Goal: Task Accomplishment & Management: Use online tool/utility

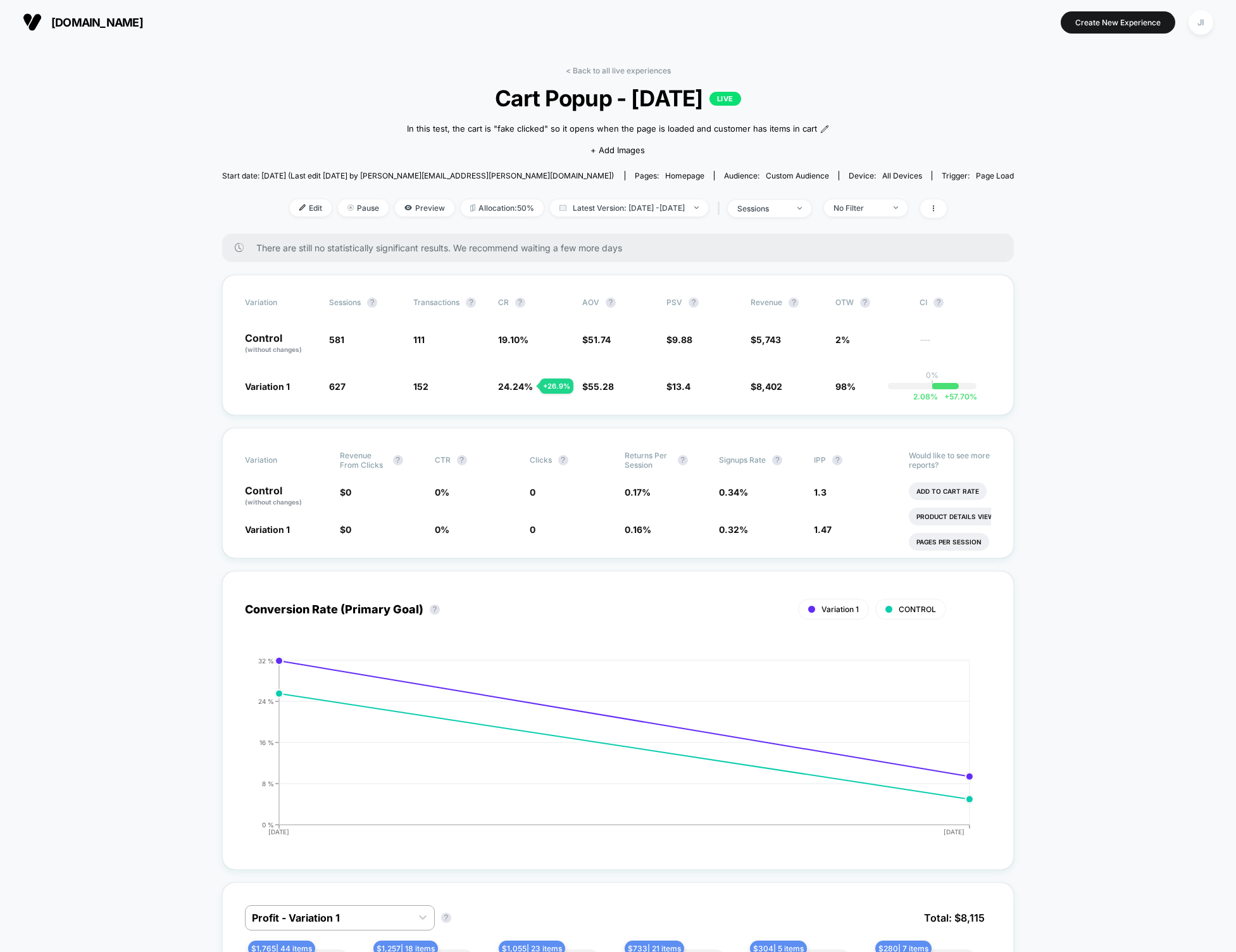
click at [615, 99] on span "Cart Popup - Sept 22 2025 LIVE" at bounding box center [618, 98] width 713 height 27
click at [615, 73] on link "< Back to all live experiences" at bounding box center [618, 70] width 105 height 10
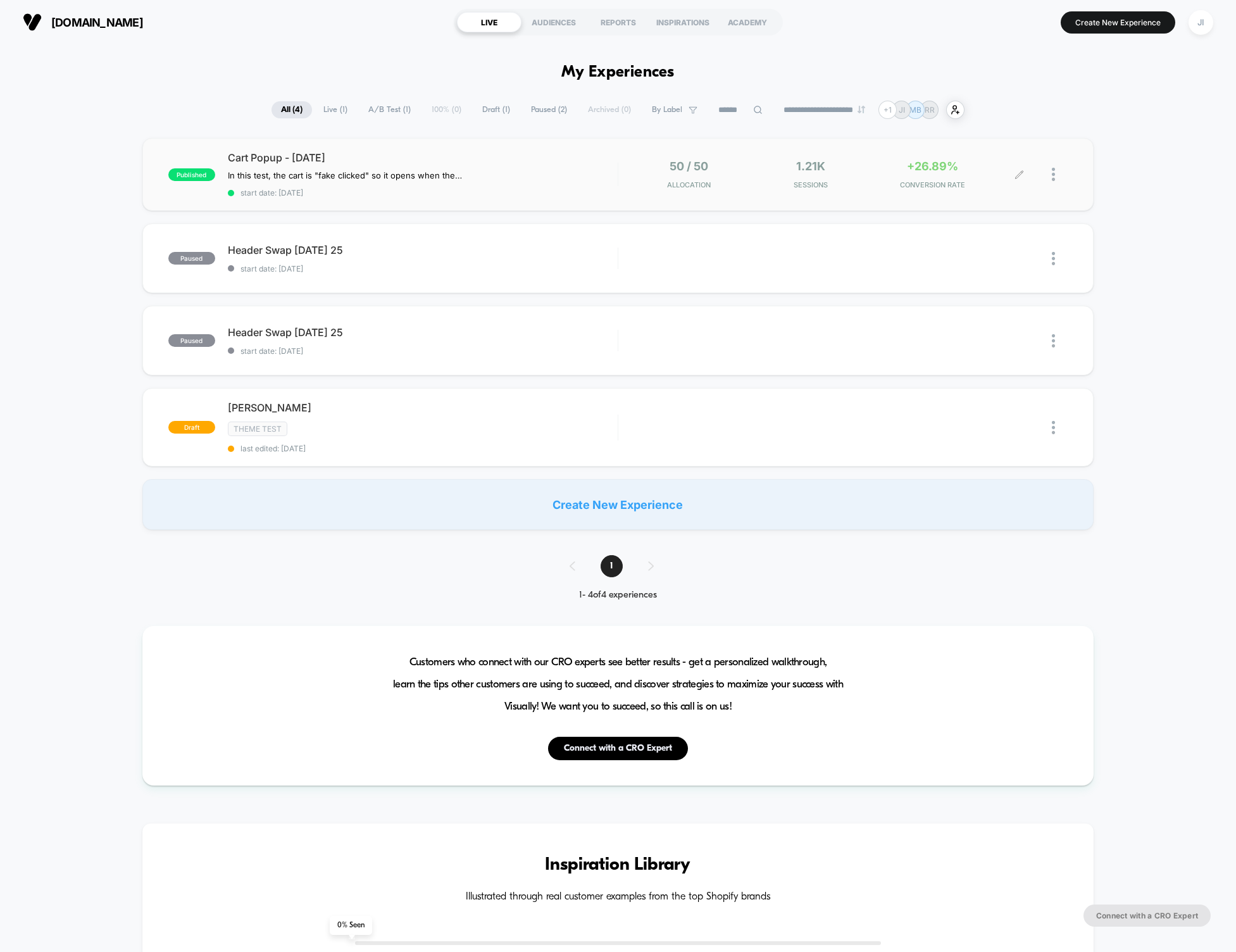
click at [1055, 174] on div at bounding box center [1060, 175] width 16 height 30
click at [1011, 223] on div "Export Data" at bounding box center [988, 218] width 114 height 29
click at [106, 193] on div "published Cart Popup - Sept 22 2025 In this test, the cart is "fake clicked" so…" at bounding box center [618, 334] width 1236 height 392
click at [81, 201] on div "published Cart Popup - Sept 22 2025 In this test, the cart is "fake clicked" so…" at bounding box center [618, 334] width 1236 height 392
click at [313, 154] on span "Cart Popup - [DATE]" at bounding box center [422, 157] width 390 height 13
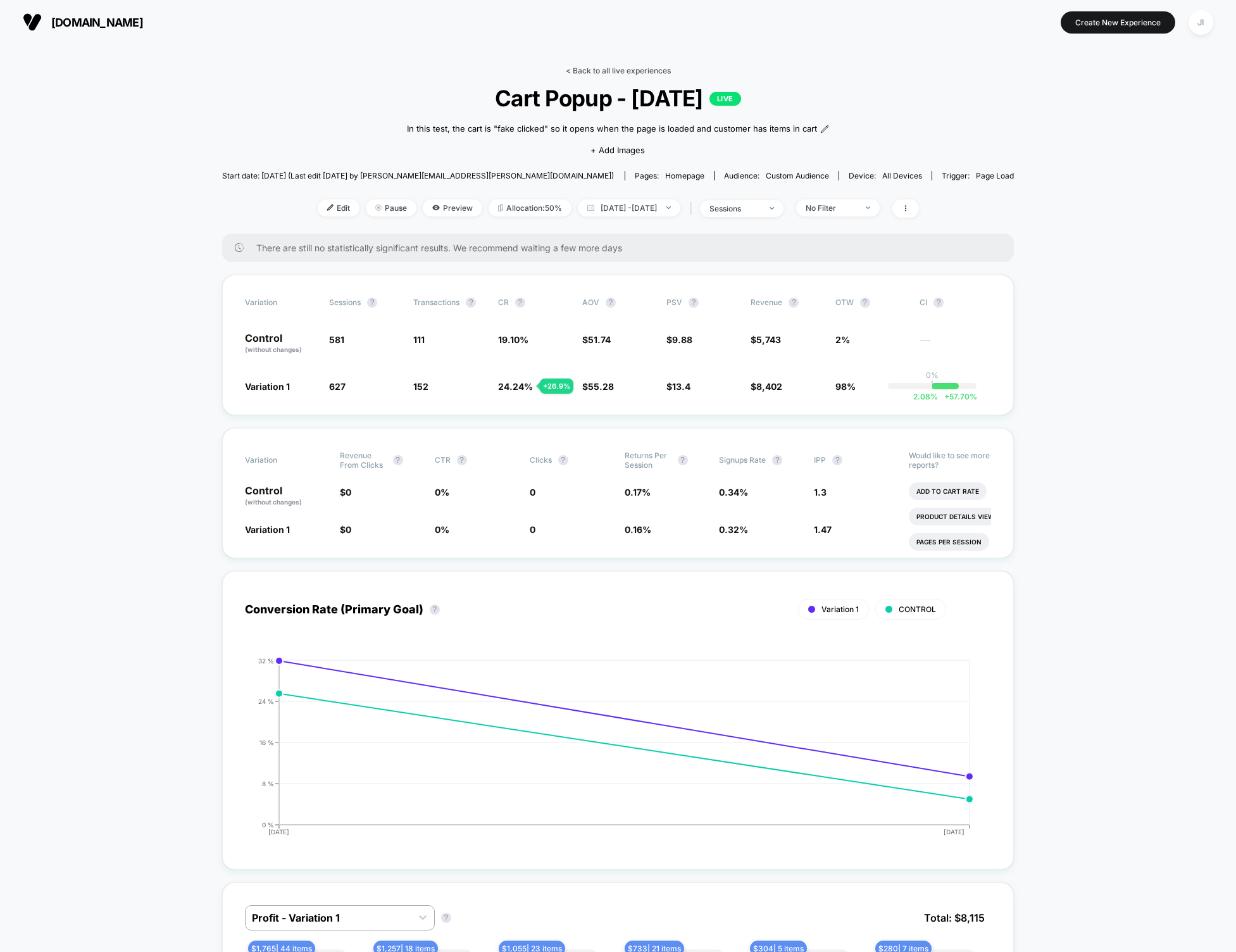
click at [629, 69] on link "< Back to all live experiences" at bounding box center [618, 70] width 105 height 10
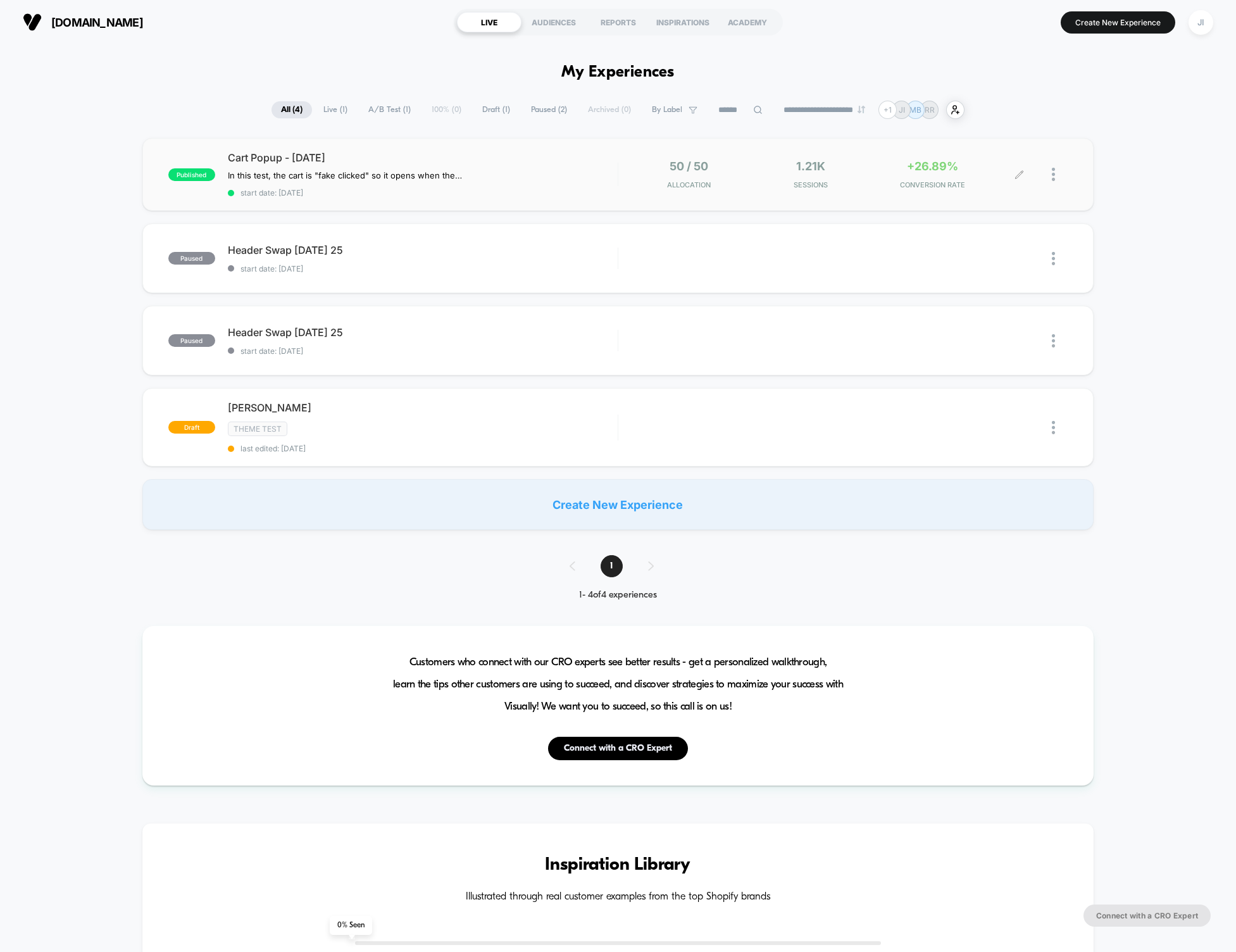
click at [1057, 172] on div at bounding box center [1060, 175] width 16 height 30
click at [1003, 102] on div "Edit" at bounding box center [988, 102] width 114 height 29
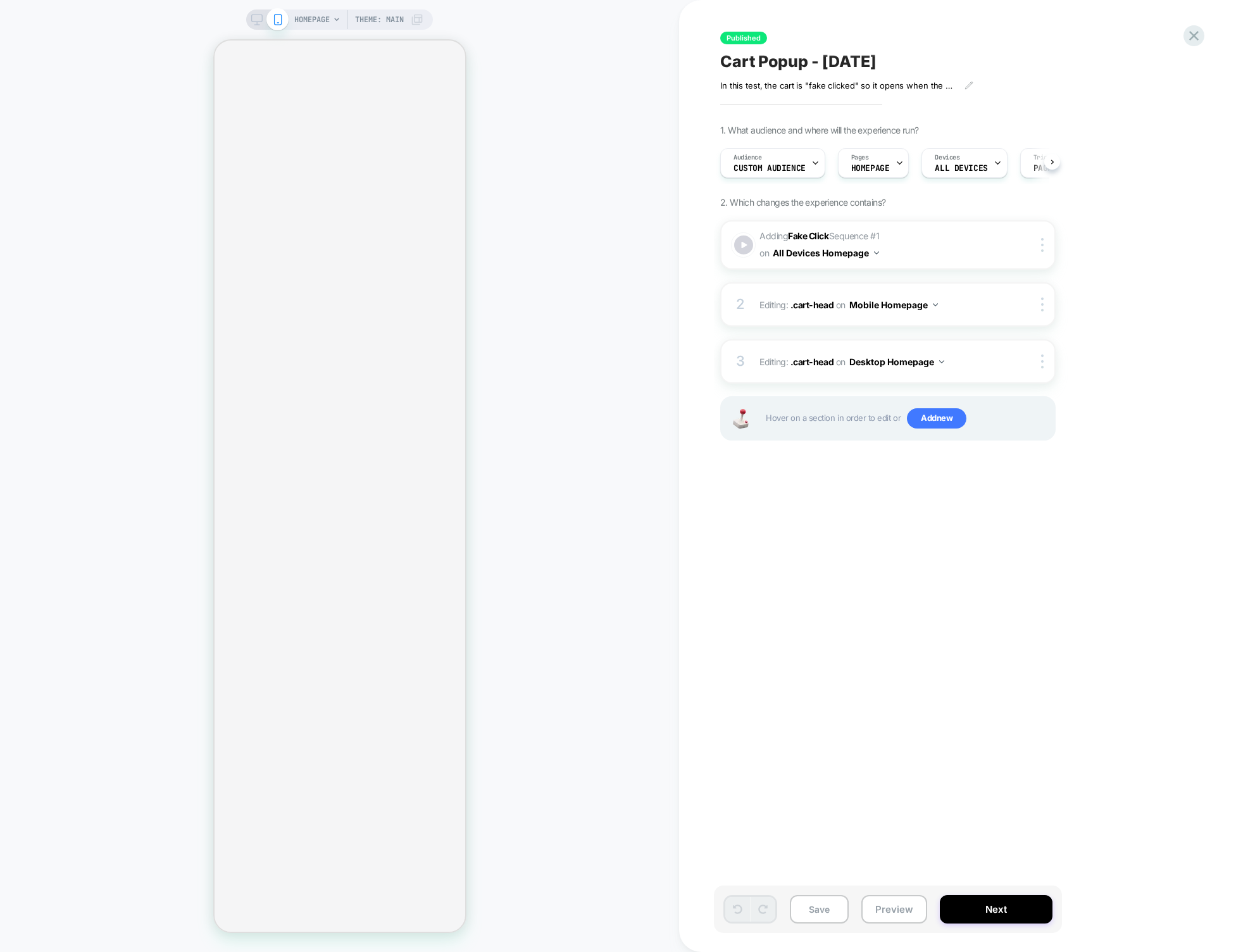
scroll to position [0, 1]
click at [1195, 38] on icon at bounding box center [1194, 36] width 17 height 17
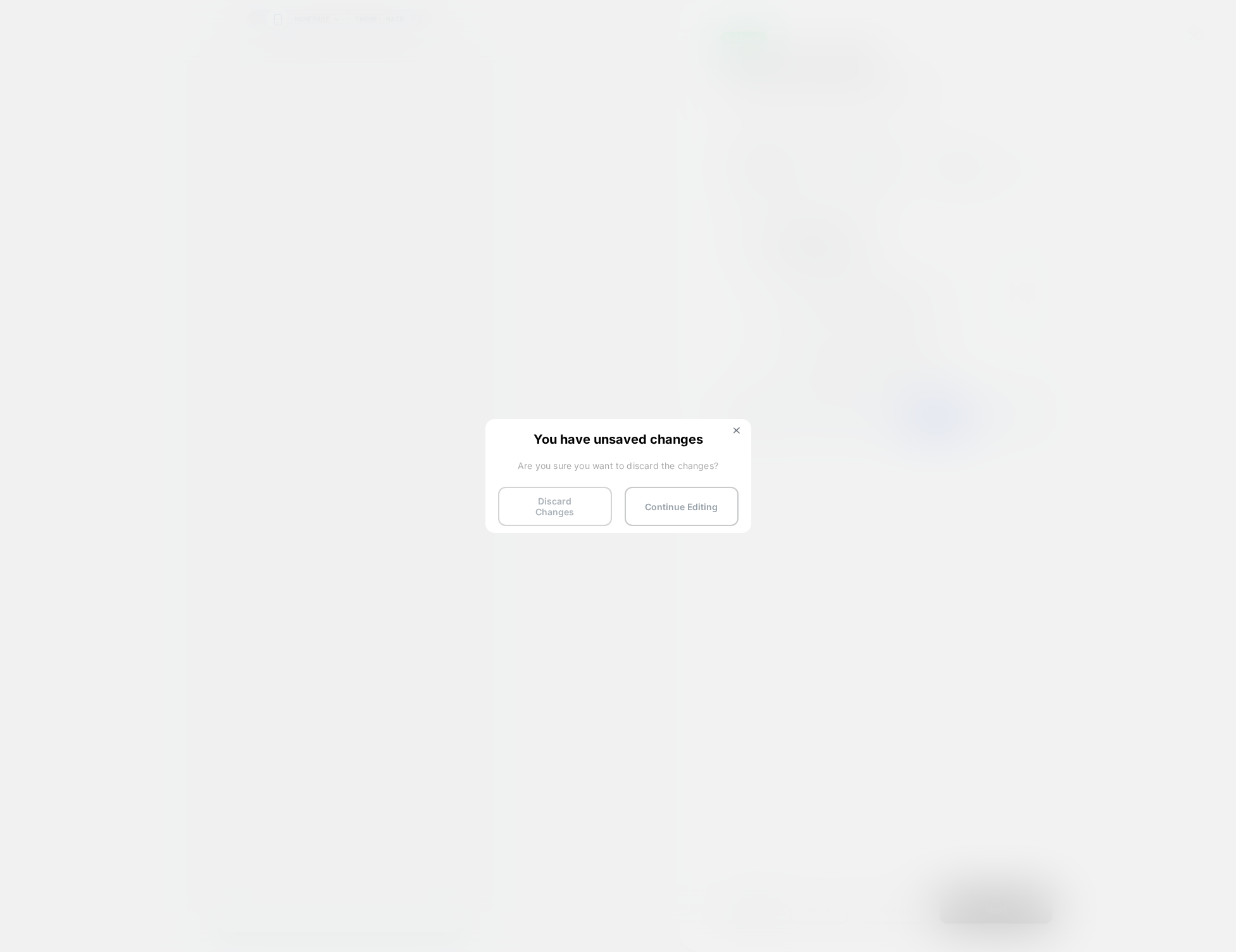
click at [559, 506] on button "Discard Changes" at bounding box center [555, 506] width 114 height 39
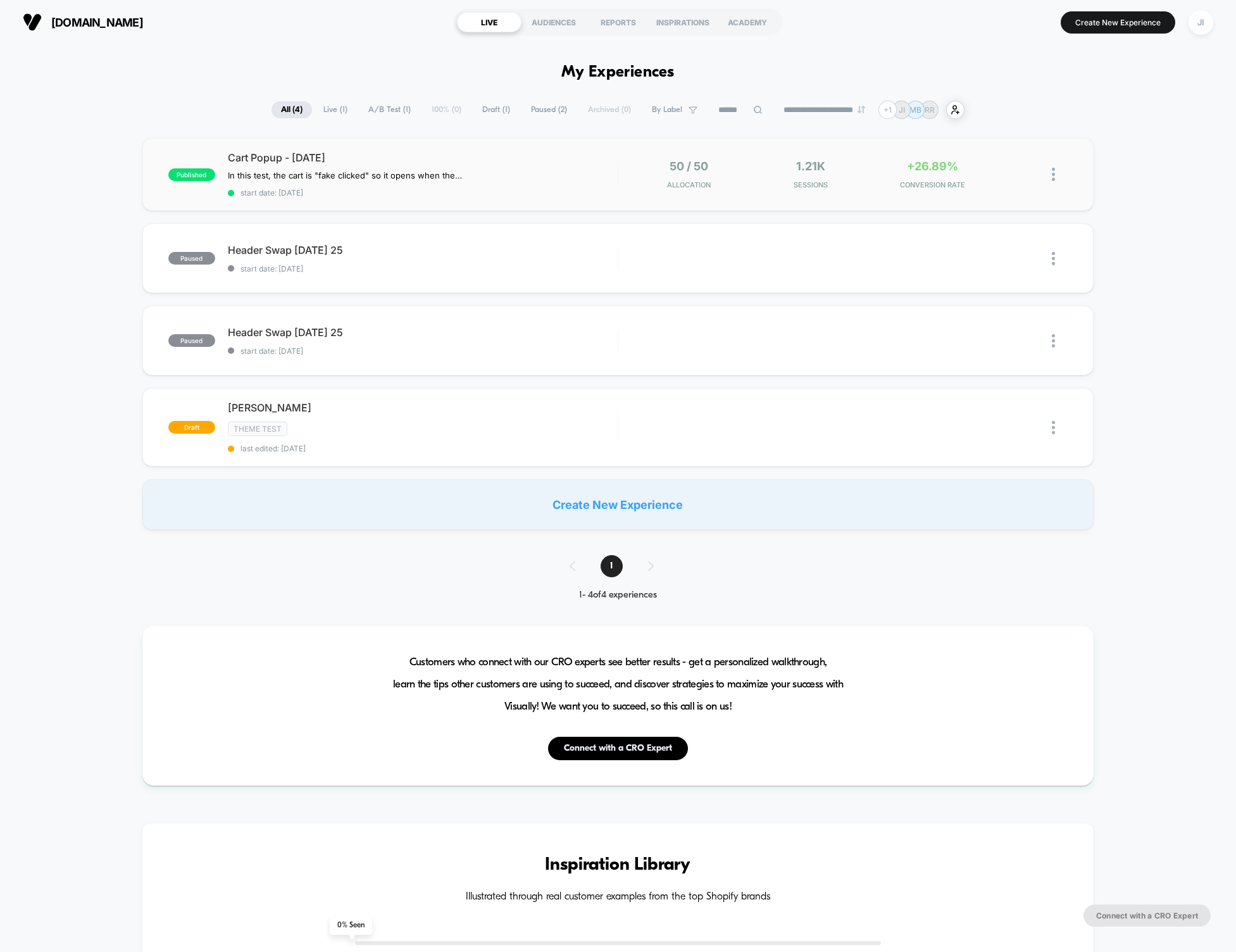
click at [1054, 172] on img at bounding box center [1054, 174] width 3 height 13
click at [991, 131] on div "Duplicate" at bounding box center [988, 130] width 114 height 29
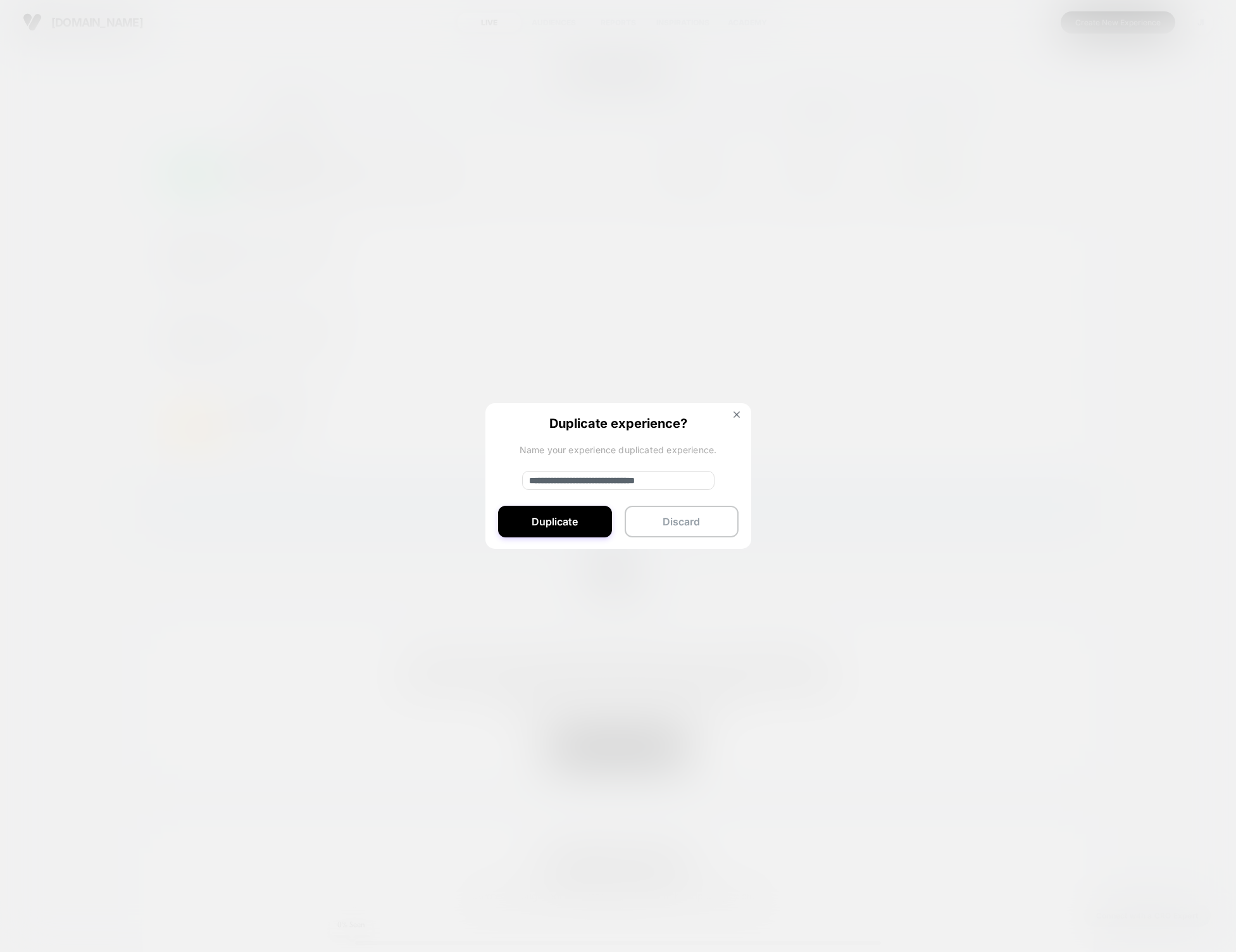
click at [607, 484] on input "**********" at bounding box center [618, 480] width 193 height 19
drag, startPoint x: 572, startPoint y: 480, endPoint x: 499, endPoint y: 481, distance: 73.0
click at [499, 479] on div "**********" at bounding box center [618, 476] width 266 height 147
click at [699, 485] on input "**********" at bounding box center [618, 480] width 193 height 19
type input "**********"
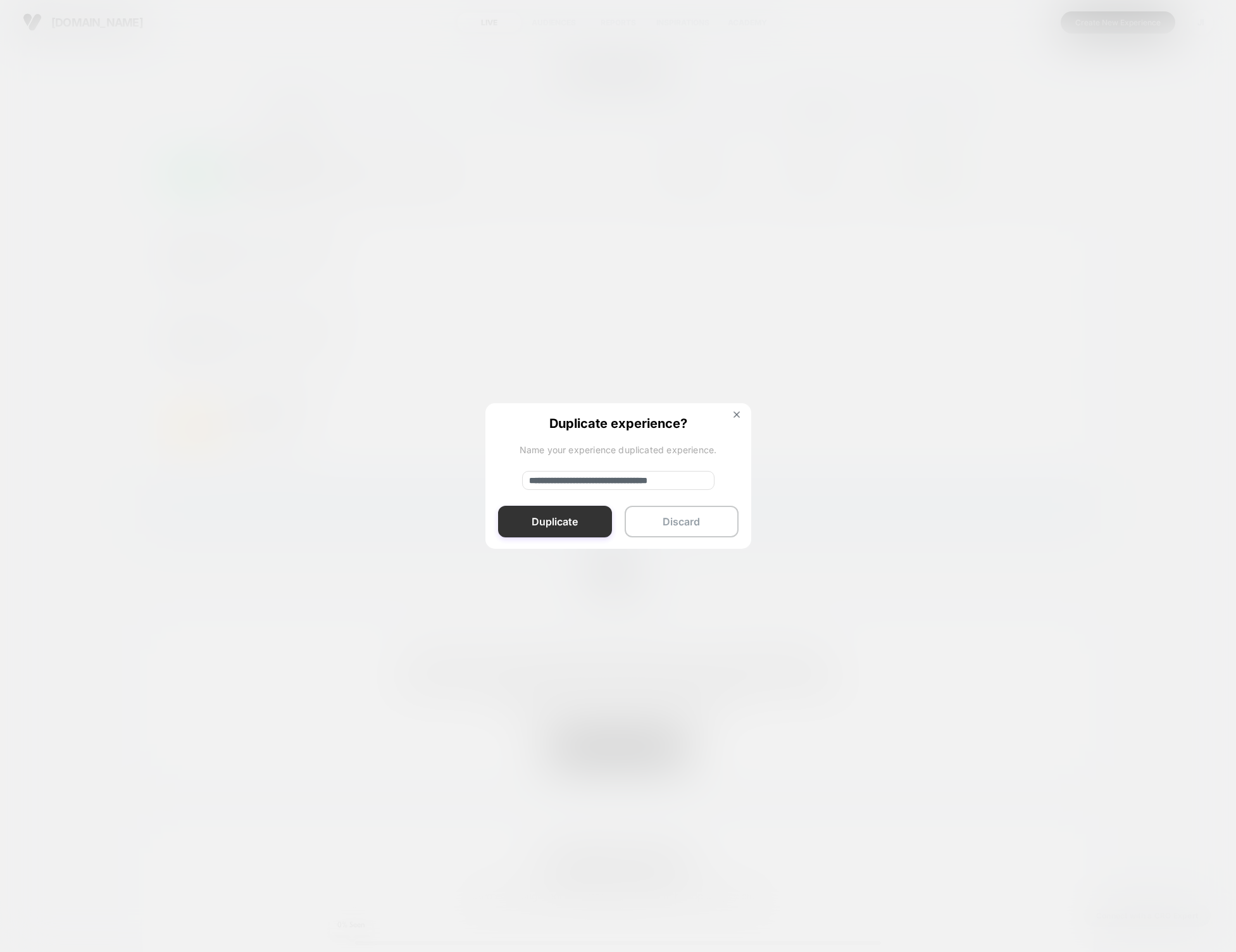
click at [590, 523] on button "Duplicate" at bounding box center [555, 521] width 114 height 31
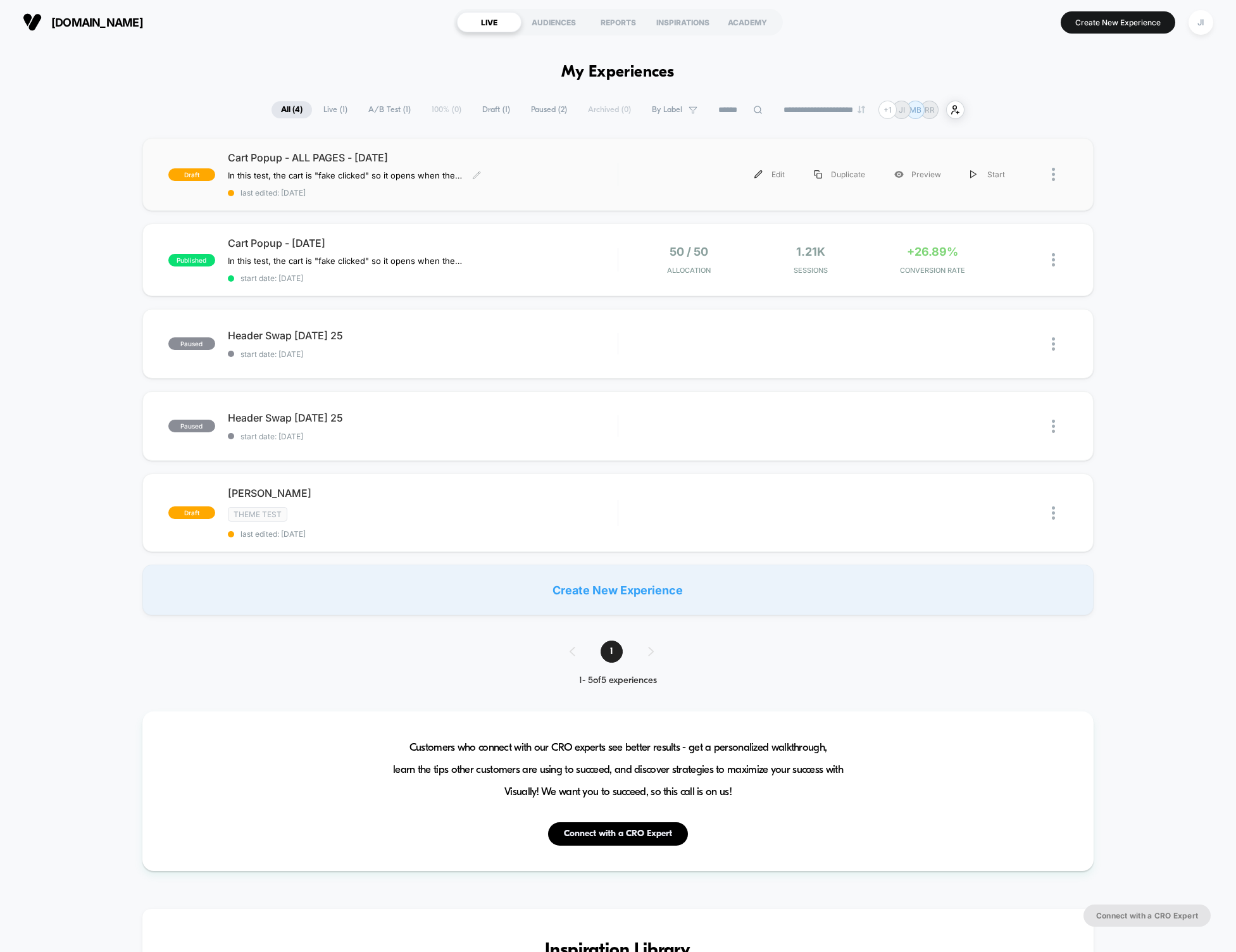
click at [394, 157] on span "Cart Popup - ALL PAGES - [DATE]" at bounding box center [422, 157] width 390 height 13
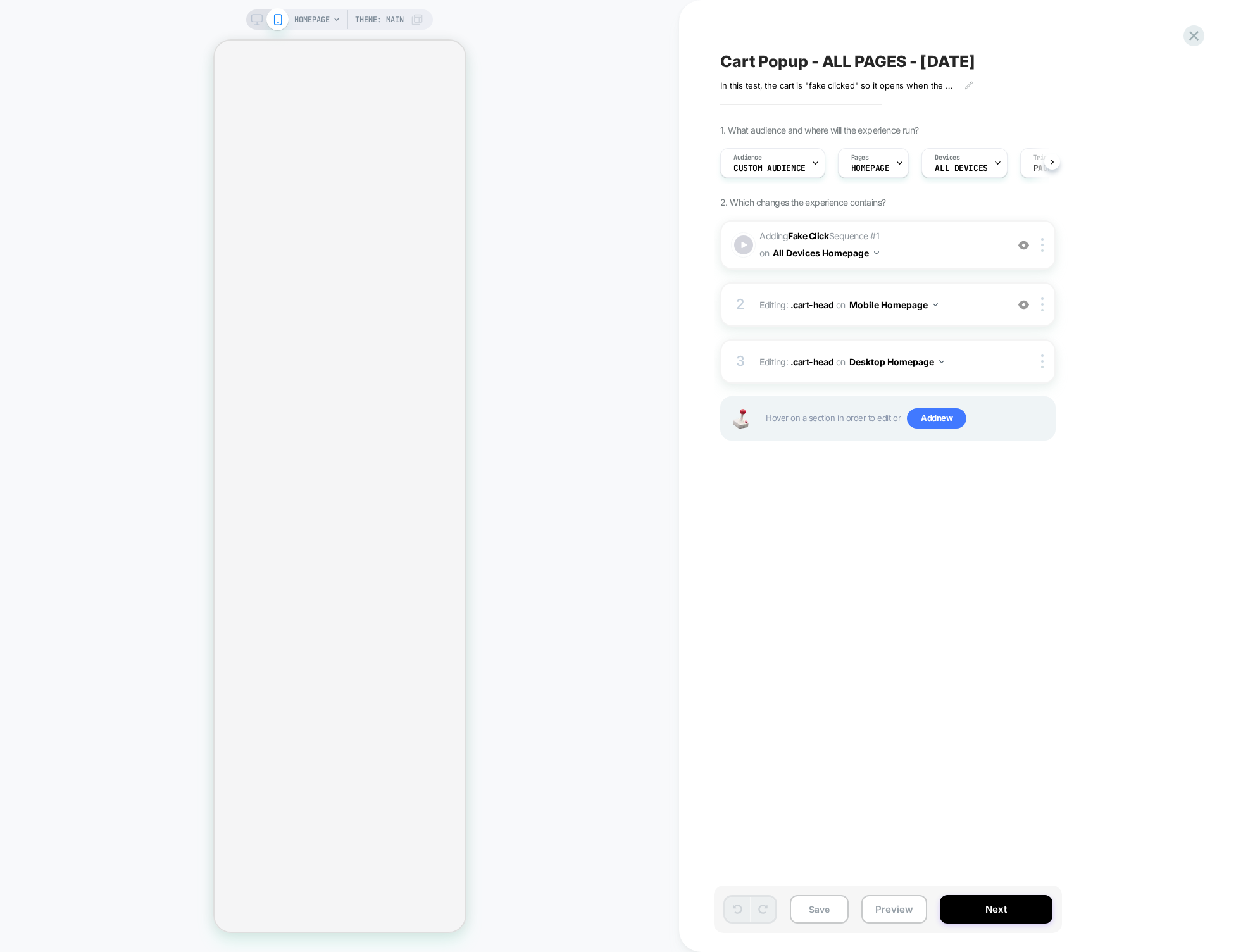
scroll to position [0, 1]
click at [896, 162] on icon at bounding box center [899, 162] width 8 height 8
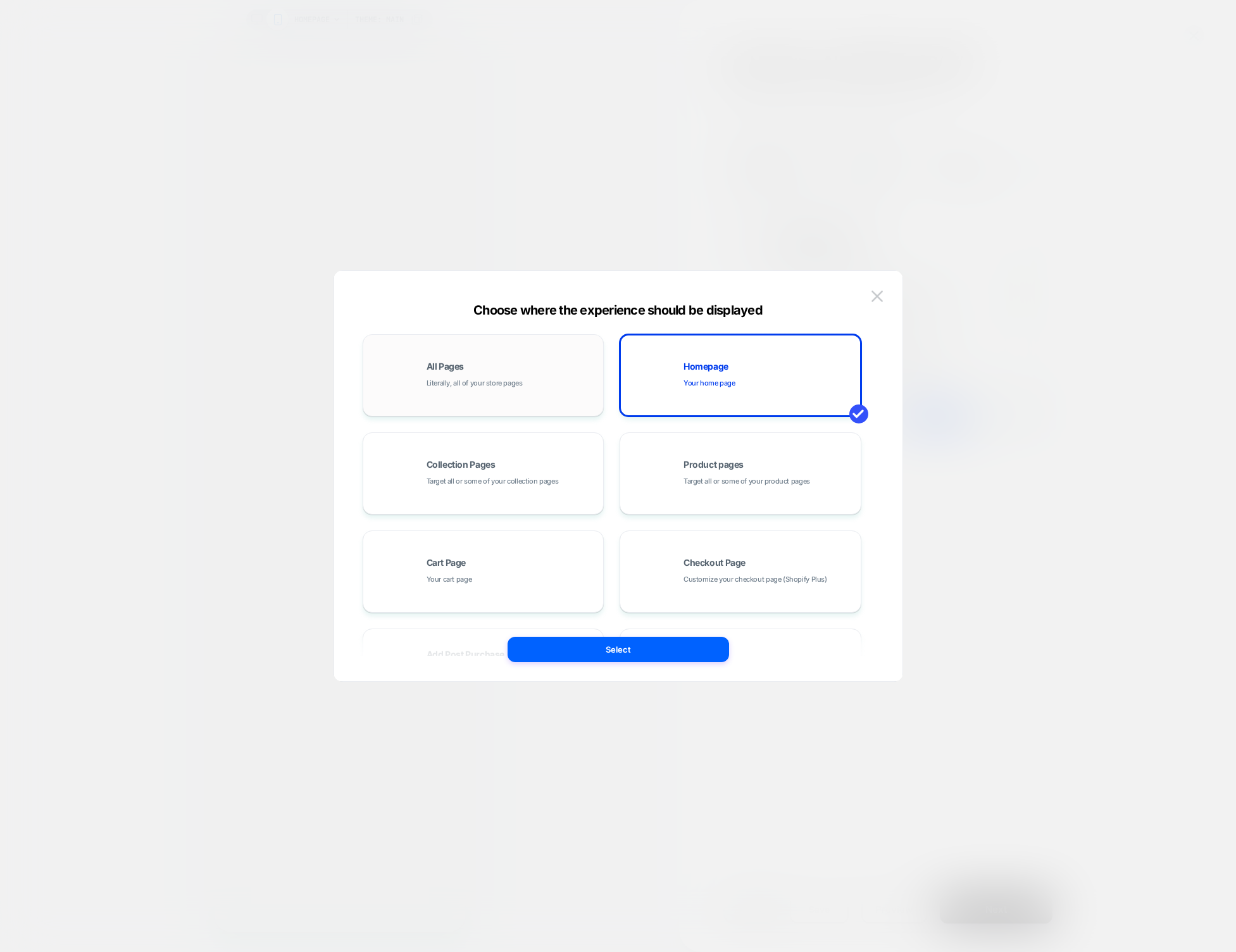
click at [464, 380] on span "Literally, all of your store pages" at bounding box center [474, 383] width 96 height 12
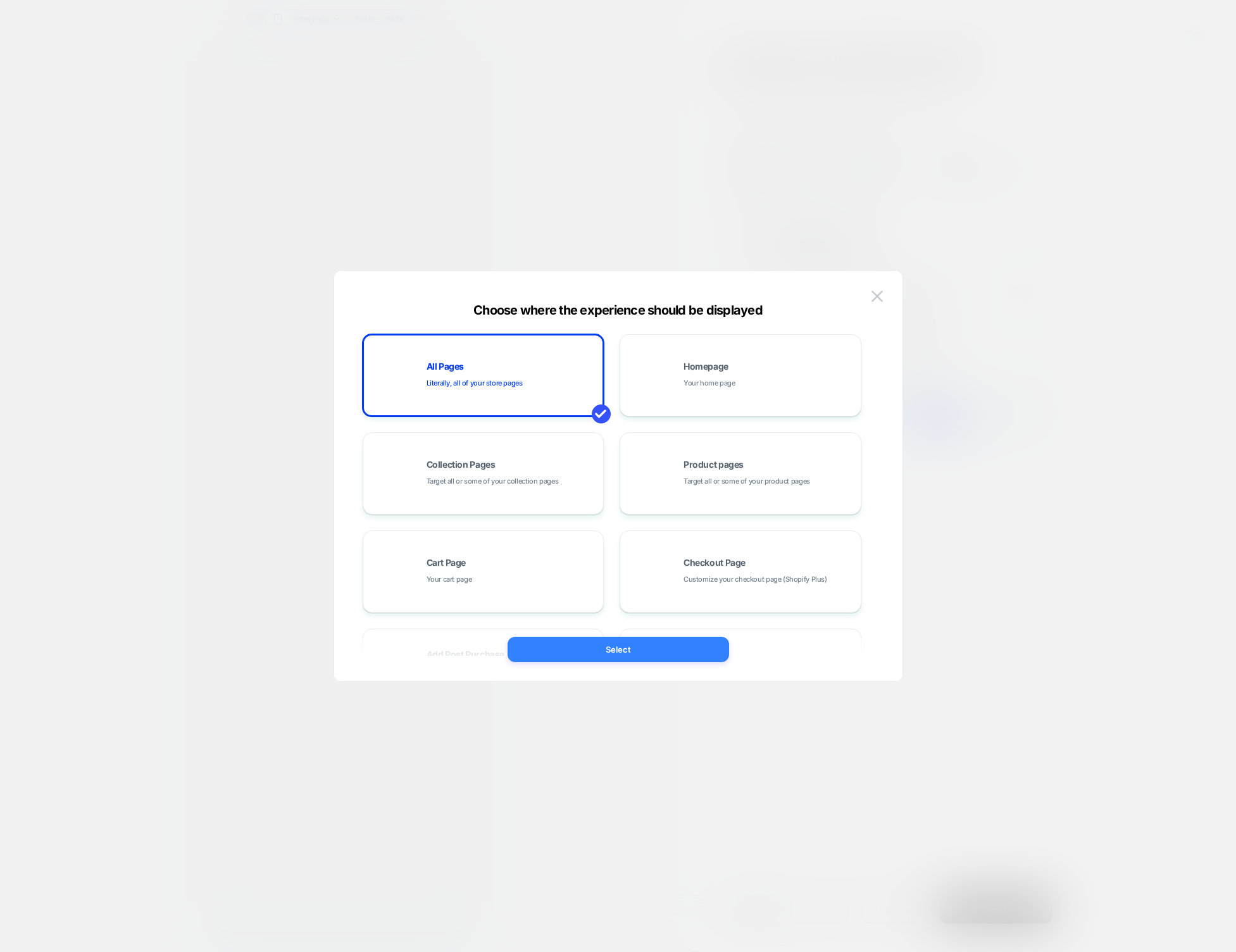
click at [627, 648] on button "Select" at bounding box center [618, 649] width 221 height 25
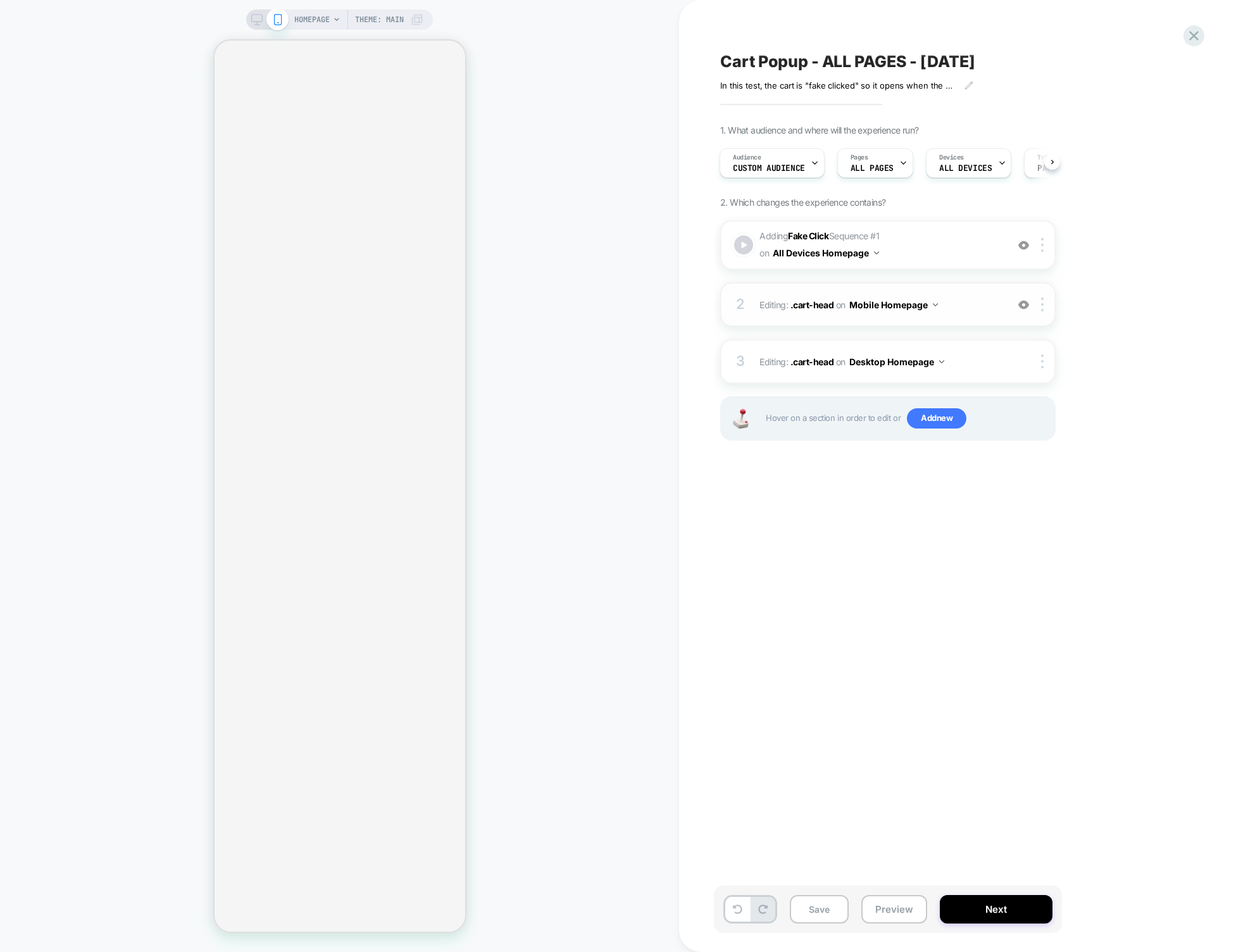
click at [935, 305] on img at bounding box center [935, 305] width 5 height 3
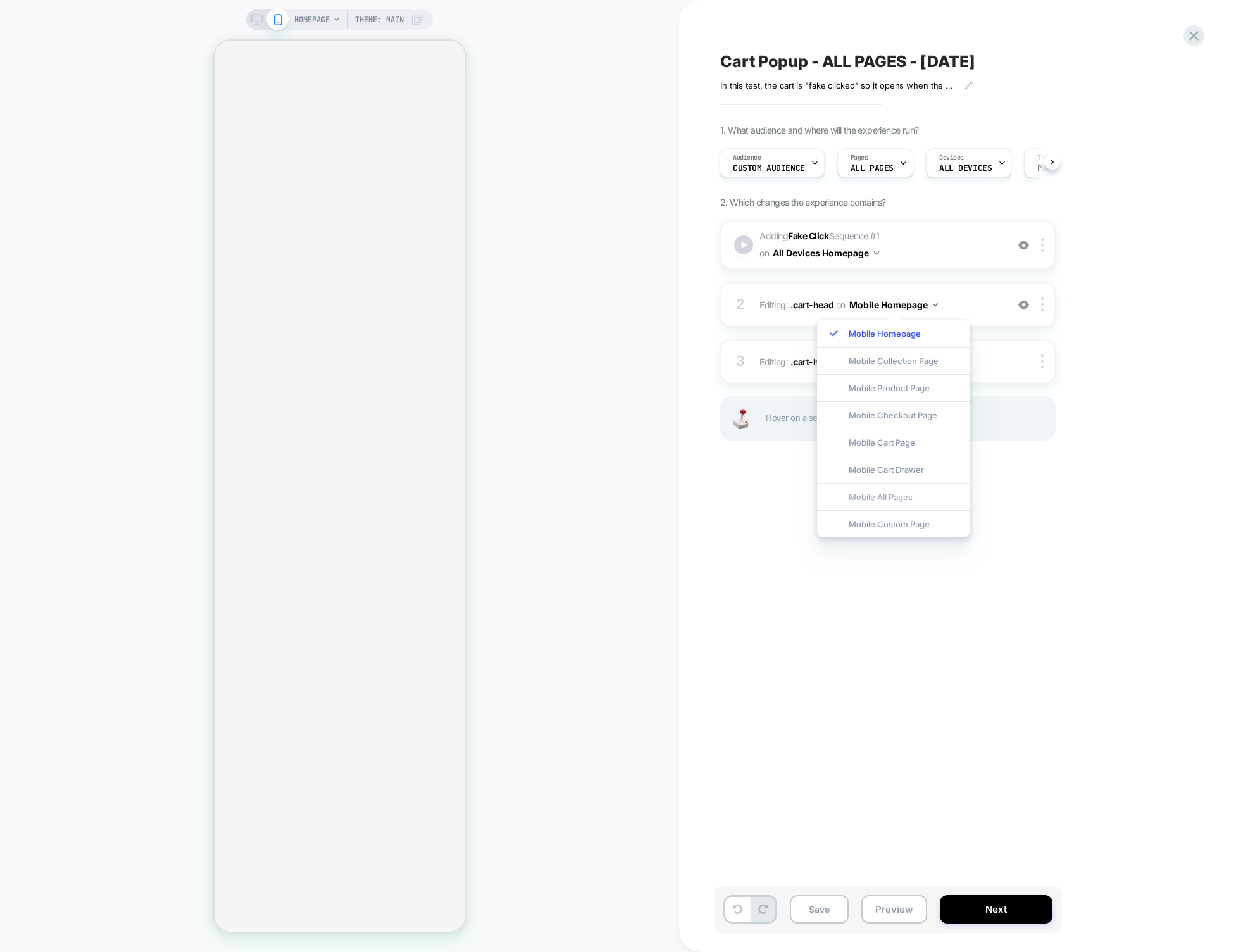
click at [900, 499] on div "Mobile All Pages" at bounding box center [894, 496] width 153 height 27
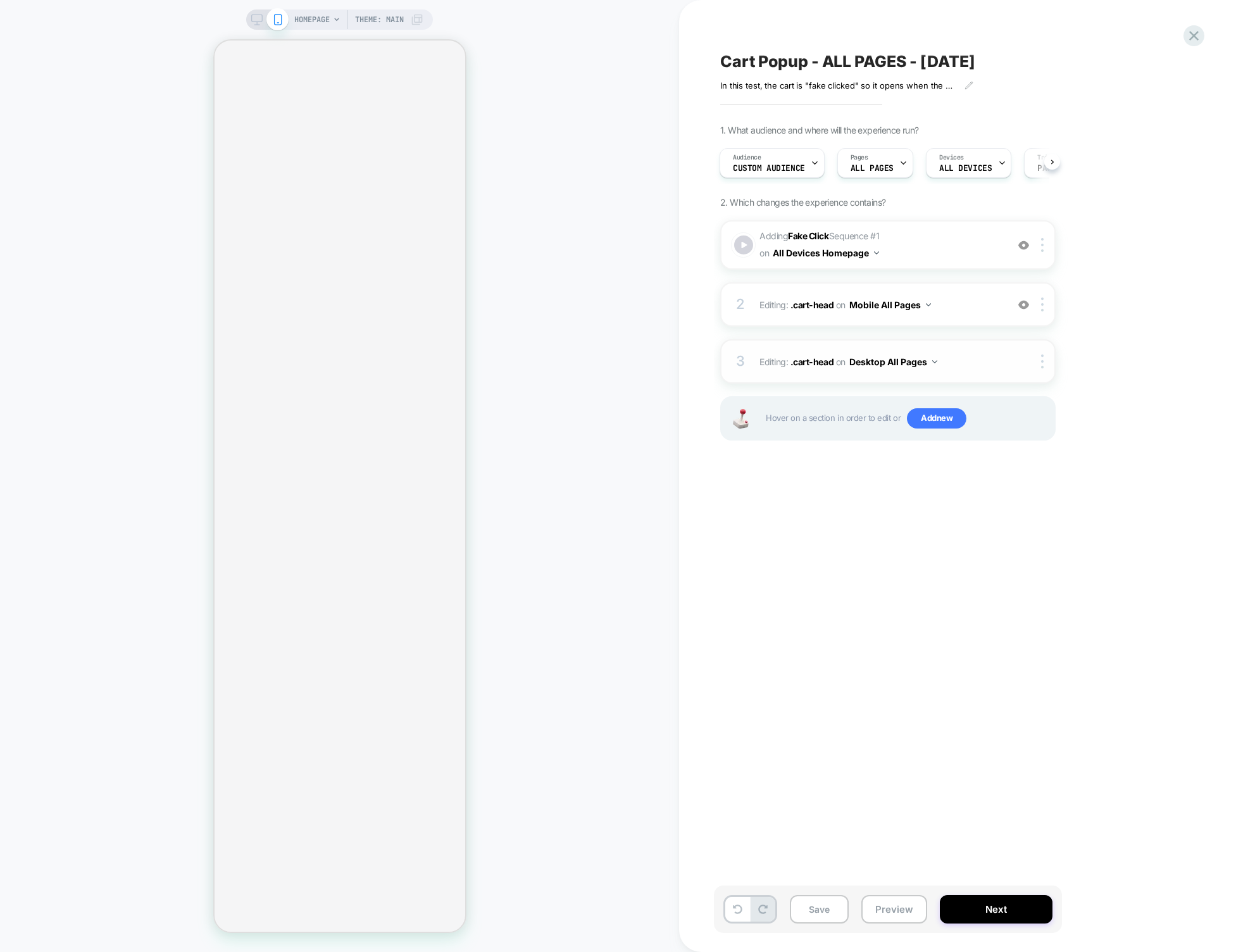
click at [931, 364] on button "Desktop All Pages" at bounding box center [893, 361] width 88 height 18
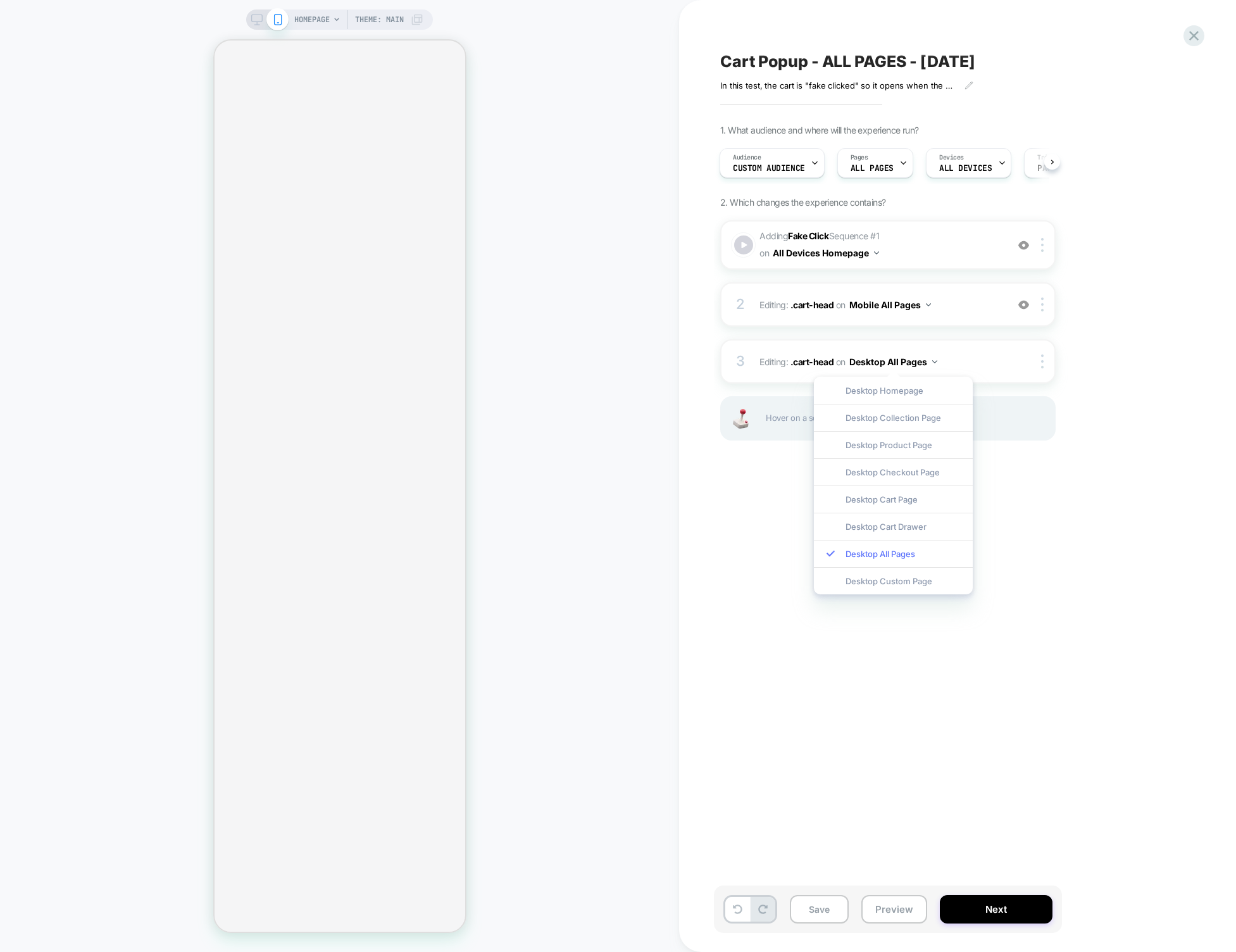
click at [892, 555] on div "Desktop All Pages" at bounding box center [893, 553] width 159 height 27
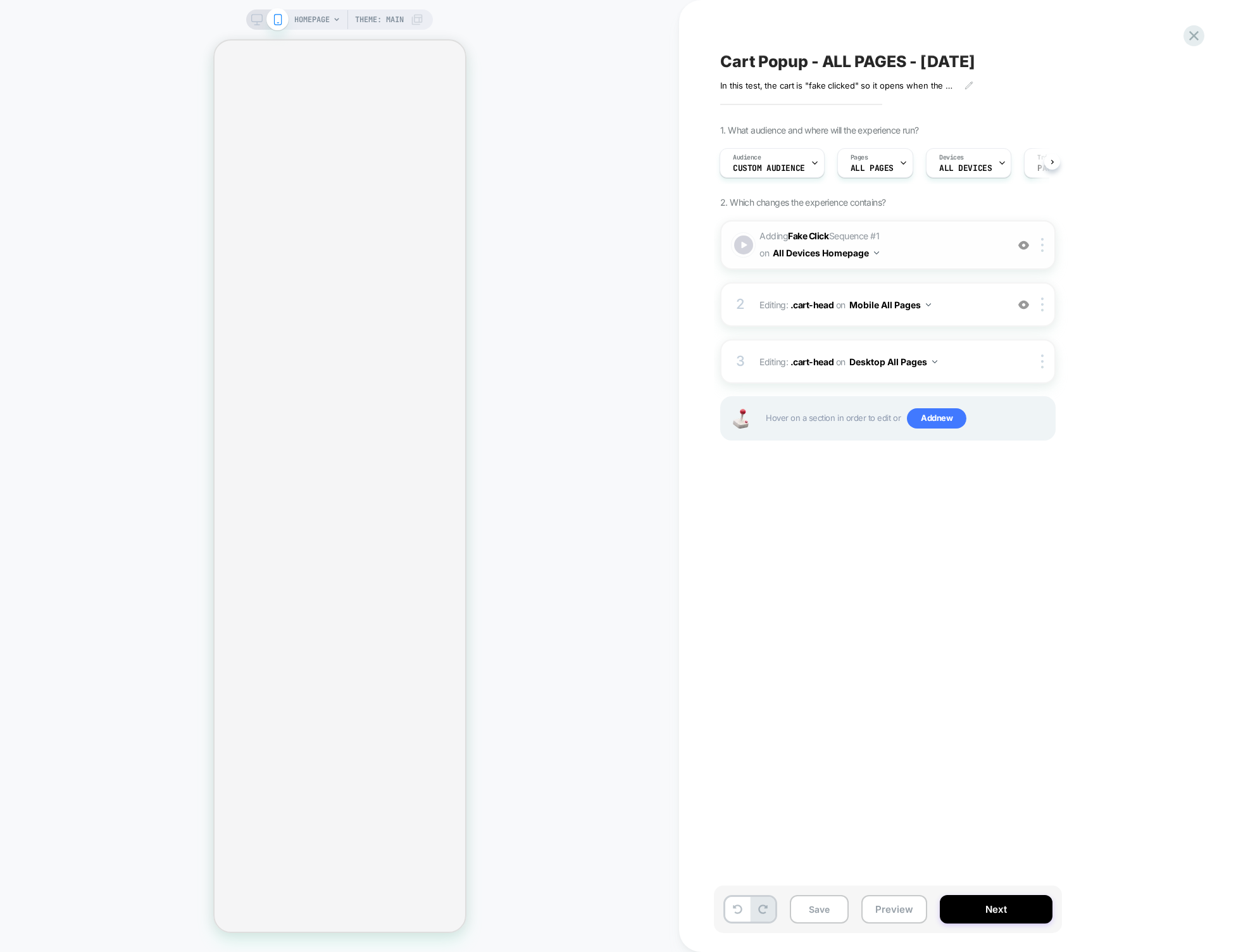
click at [854, 252] on button "All Devices Homepage" at bounding box center [826, 253] width 106 height 18
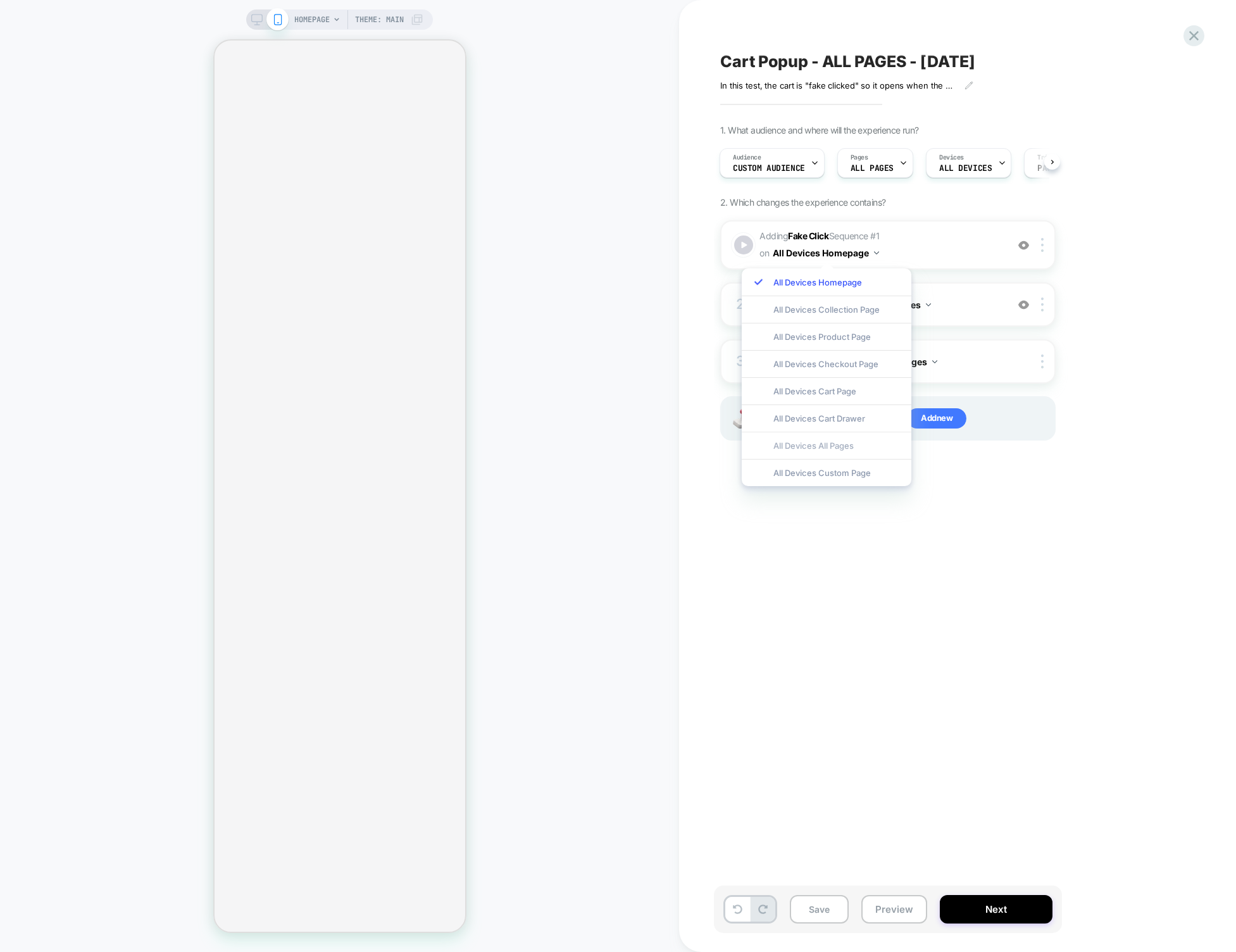
click at [823, 446] on div "All Devices All Pages" at bounding box center [826, 445] width 169 height 27
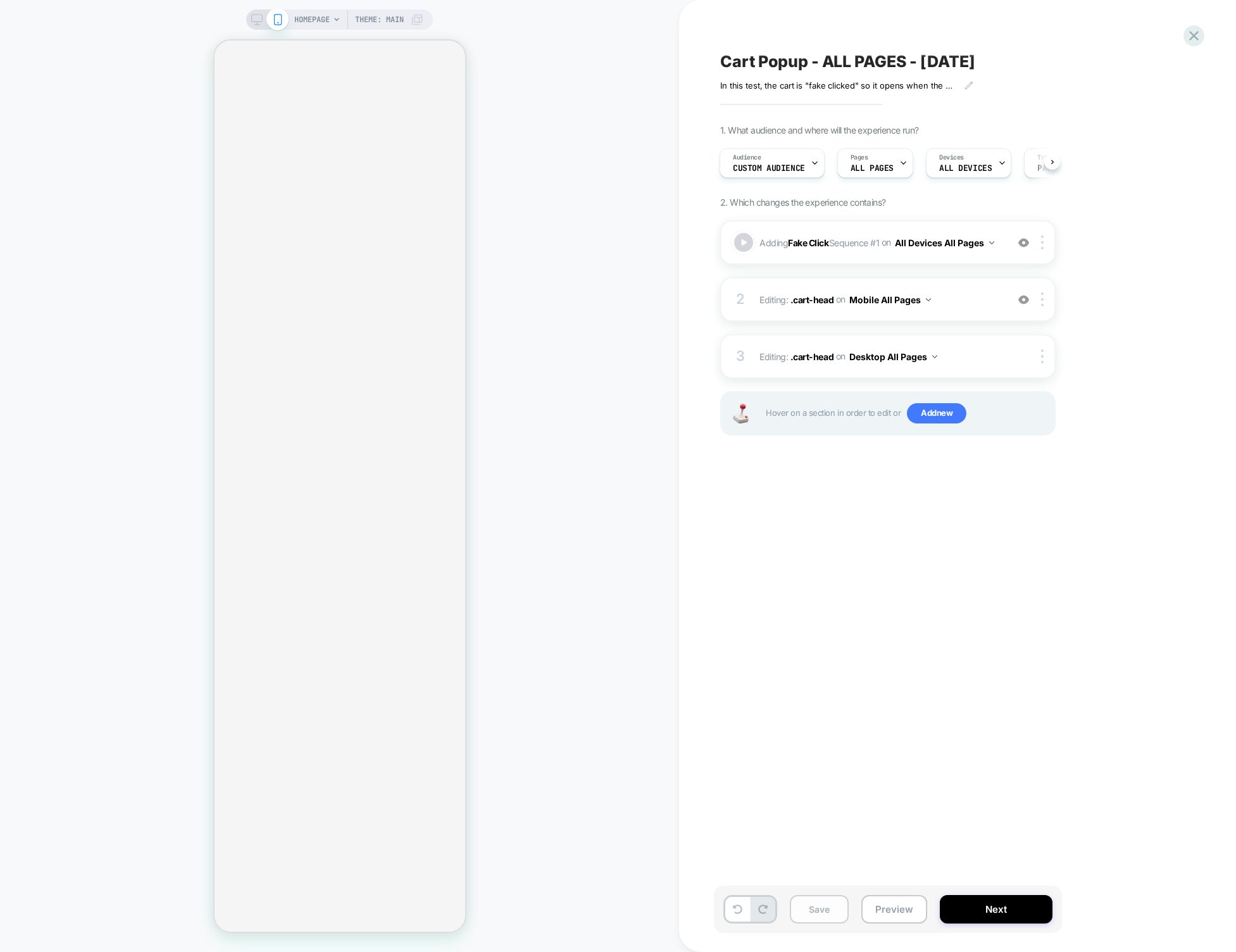
click at [829, 919] on button "Save" at bounding box center [820, 909] width 59 height 29
click at [753, 505] on div "Cart Popup - ALL PAGES - Sept 23 2025 In this test, the cart is "fake clicked" …" at bounding box center [951, 476] width 475 height 927
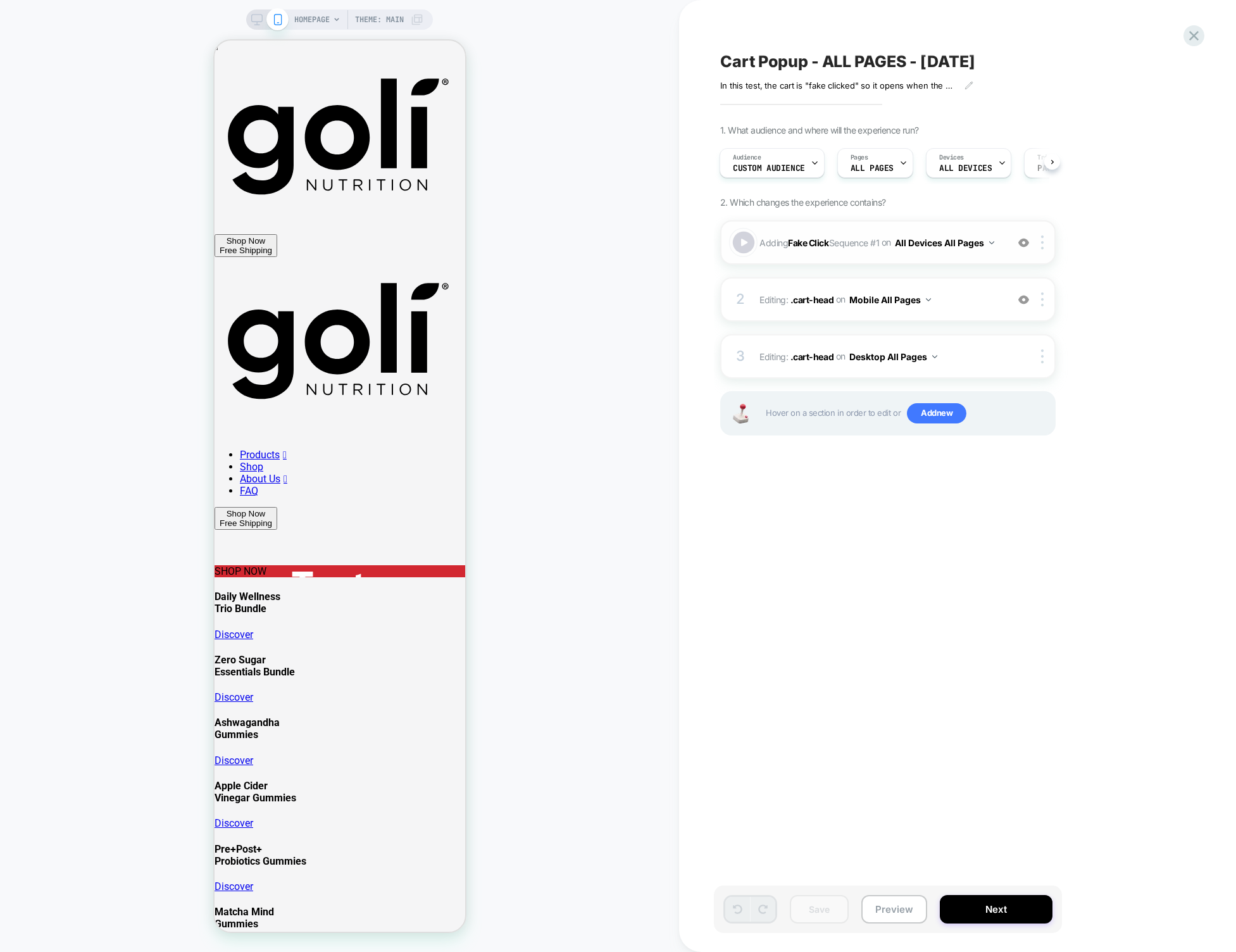
click at [745, 248] on div at bounding box center [744, 243] width 23 height 23
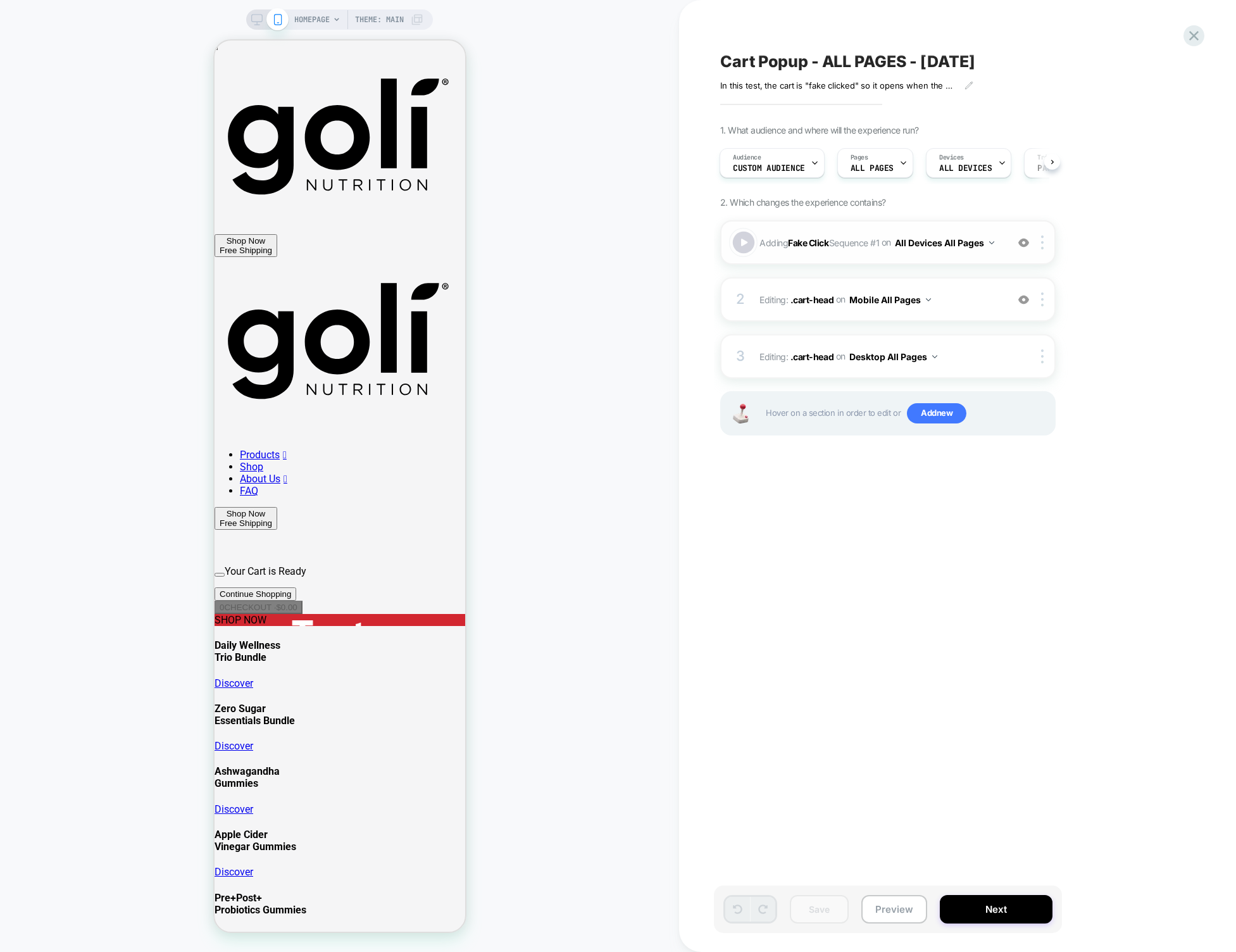
click at [745, 248] on div at bounding box center [744, 243] width 23 height 23
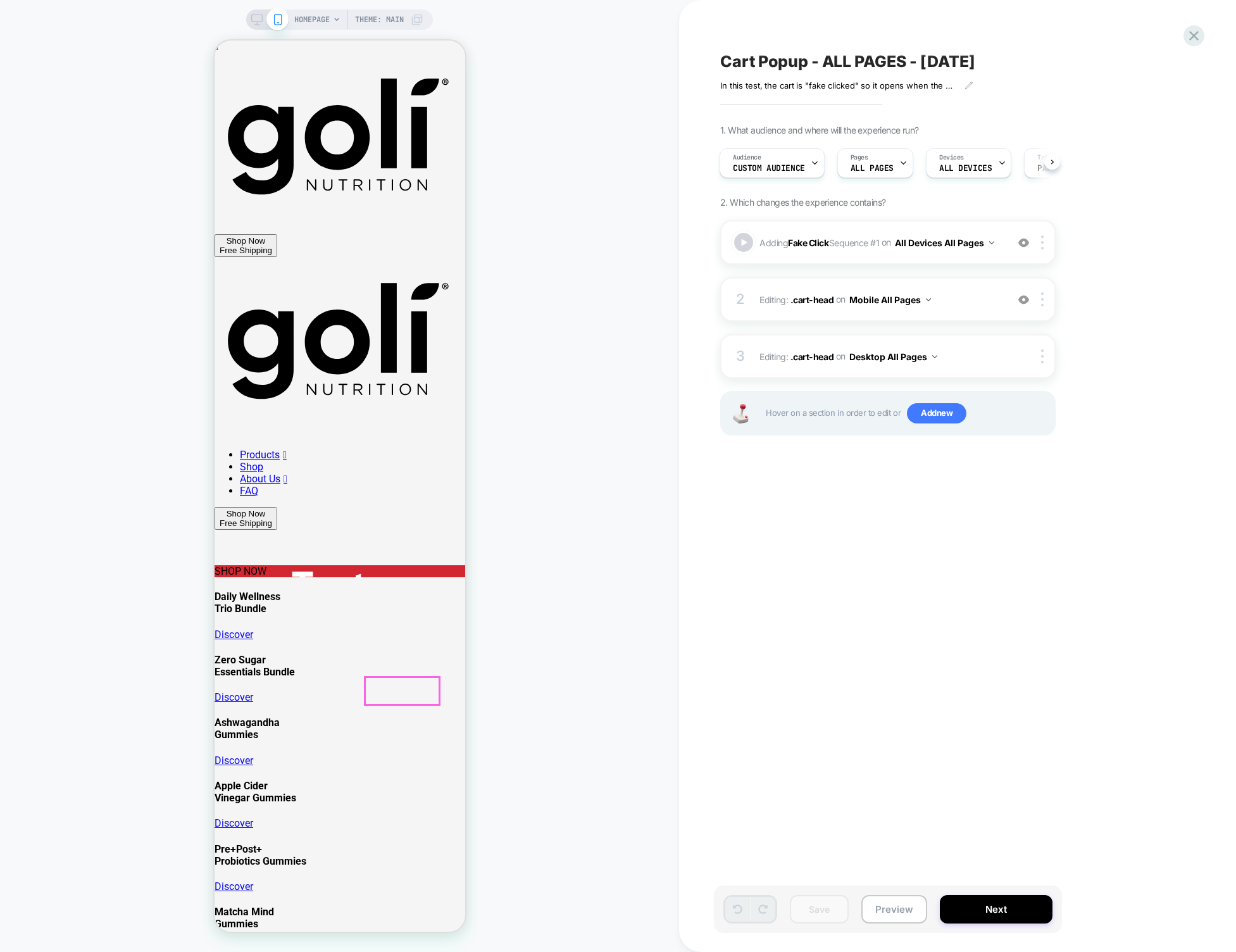
click at [403, 686] on div at bounding box center [402, 691] width 75 height 27
click at [403, 686] on div "Go to link" at bounding box center [408, 685] width 83 height 10
click at [748, 239] on div at bounding box center [744, 243] width 23 height 23
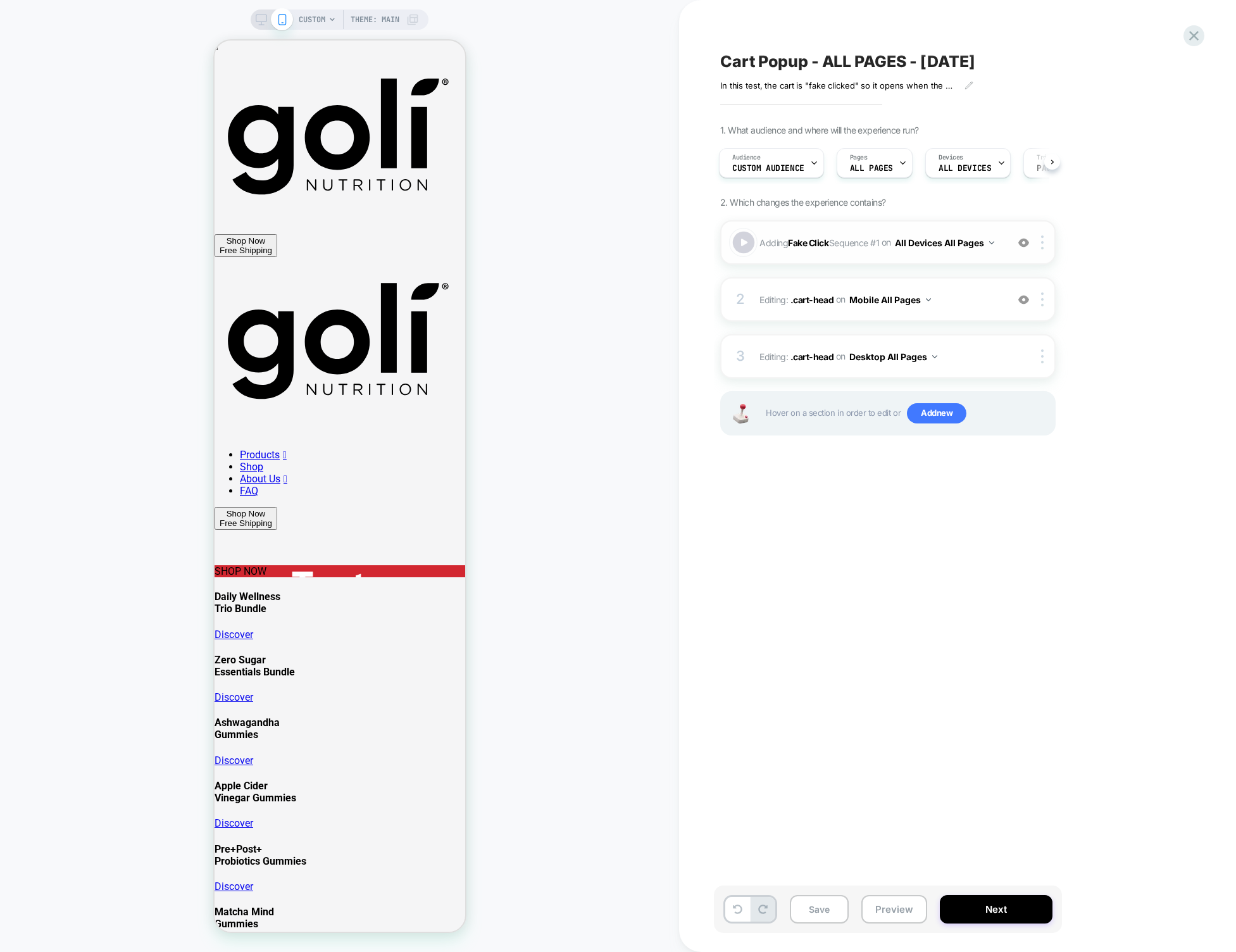
click at [748, 239] on div at bounding box center [744, 243] width 23 height 23
click at [262, 20] on icon at bounding box center [261, 19] width 11 height 11
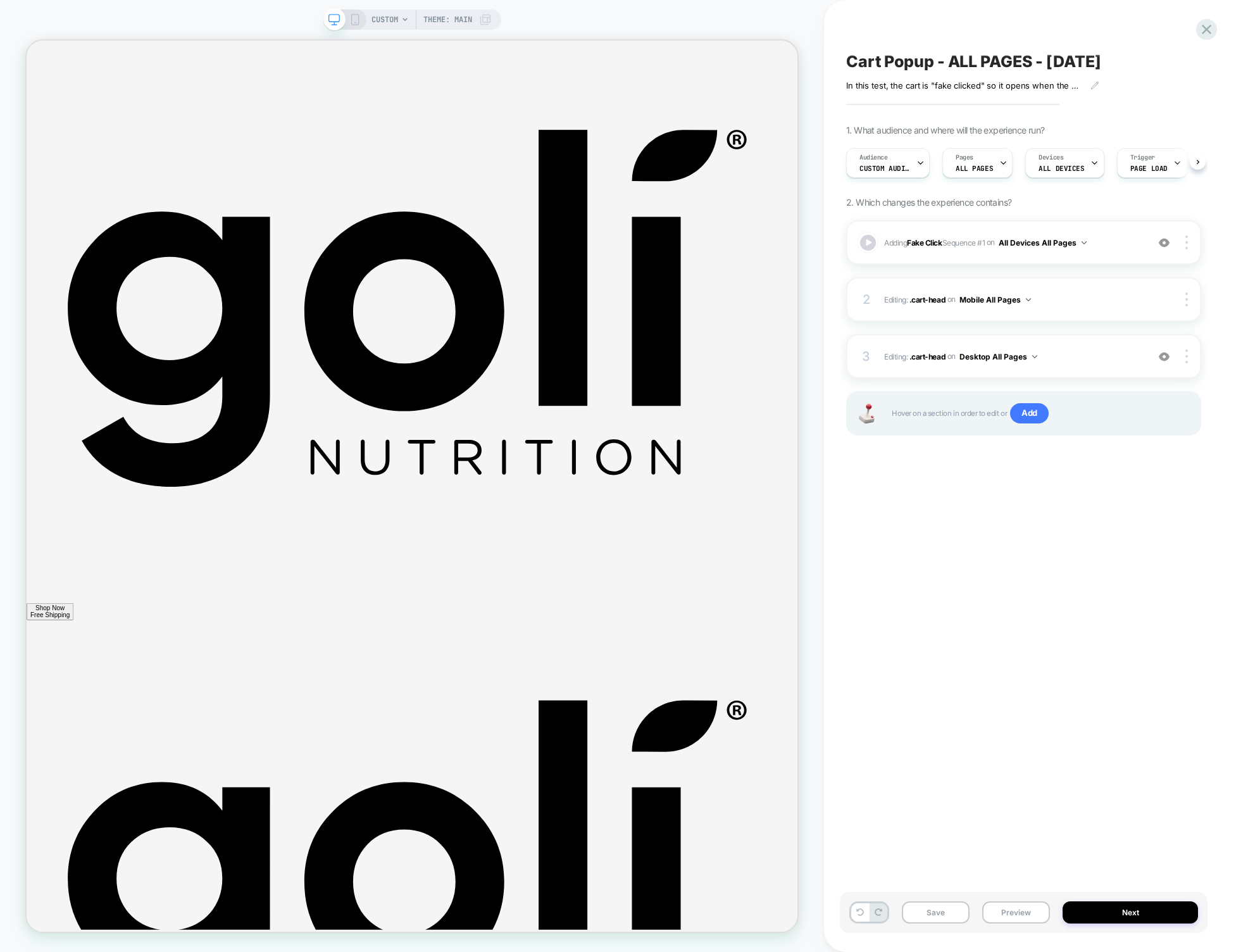
click at [351, 23] on icon at bounding box center [354, 19] width 11 height 11
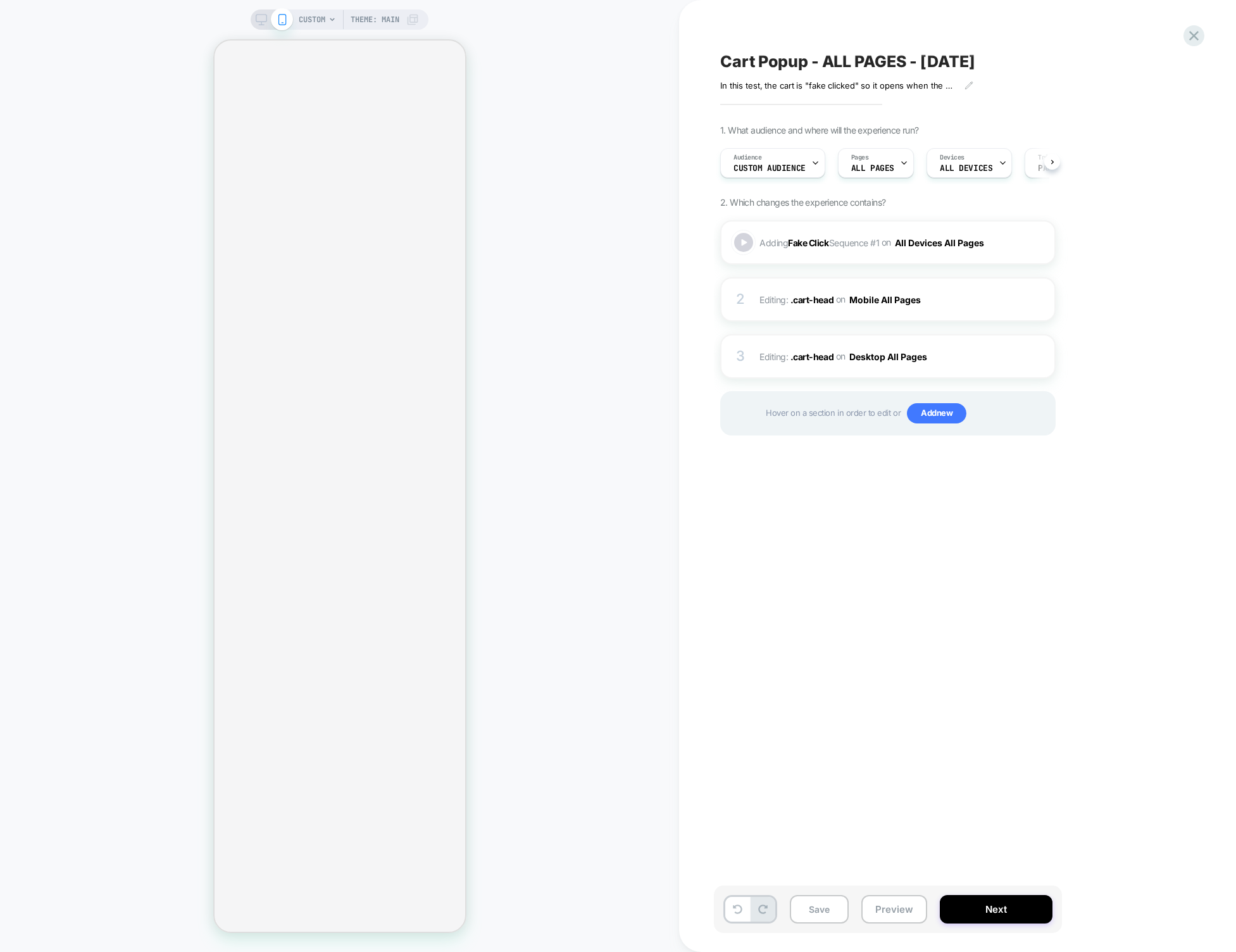
scroll to position [0, 1]
click at [257, 25] on div "CUSTOM Theme: MAIN" at bounding box center [340, 19] width 178 height 20
click at [830, 913] on button "Save" at bounding box center [820, 909] width 59 height 29
click at [1190, 38] on icon at bounding box center [1194, 36] width 17 height 17
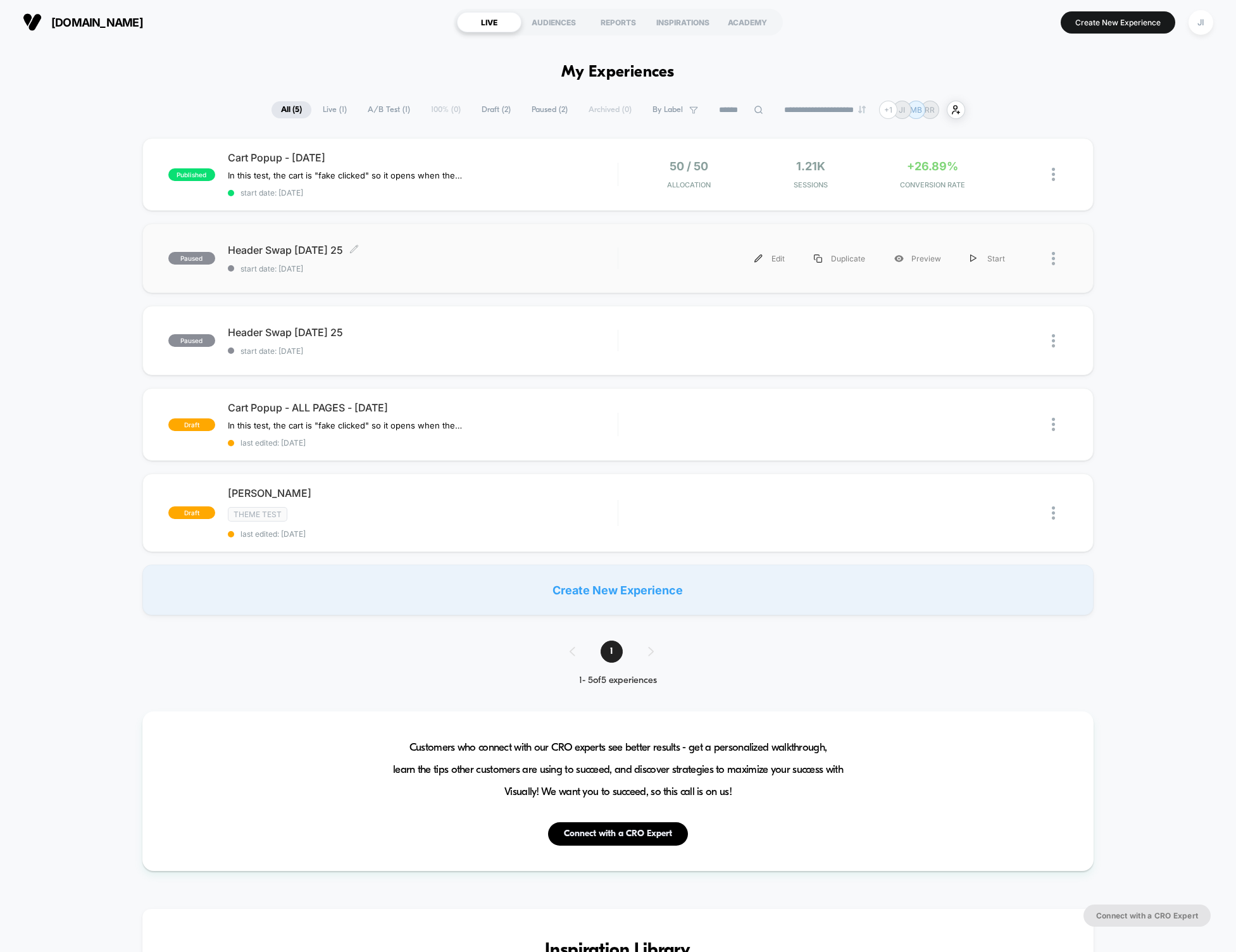
click at [426, 246] on span "Header Swap 2 - Sept 20 25 Click to edit experience details" at bounding box center [422, 250] width 390 height 13
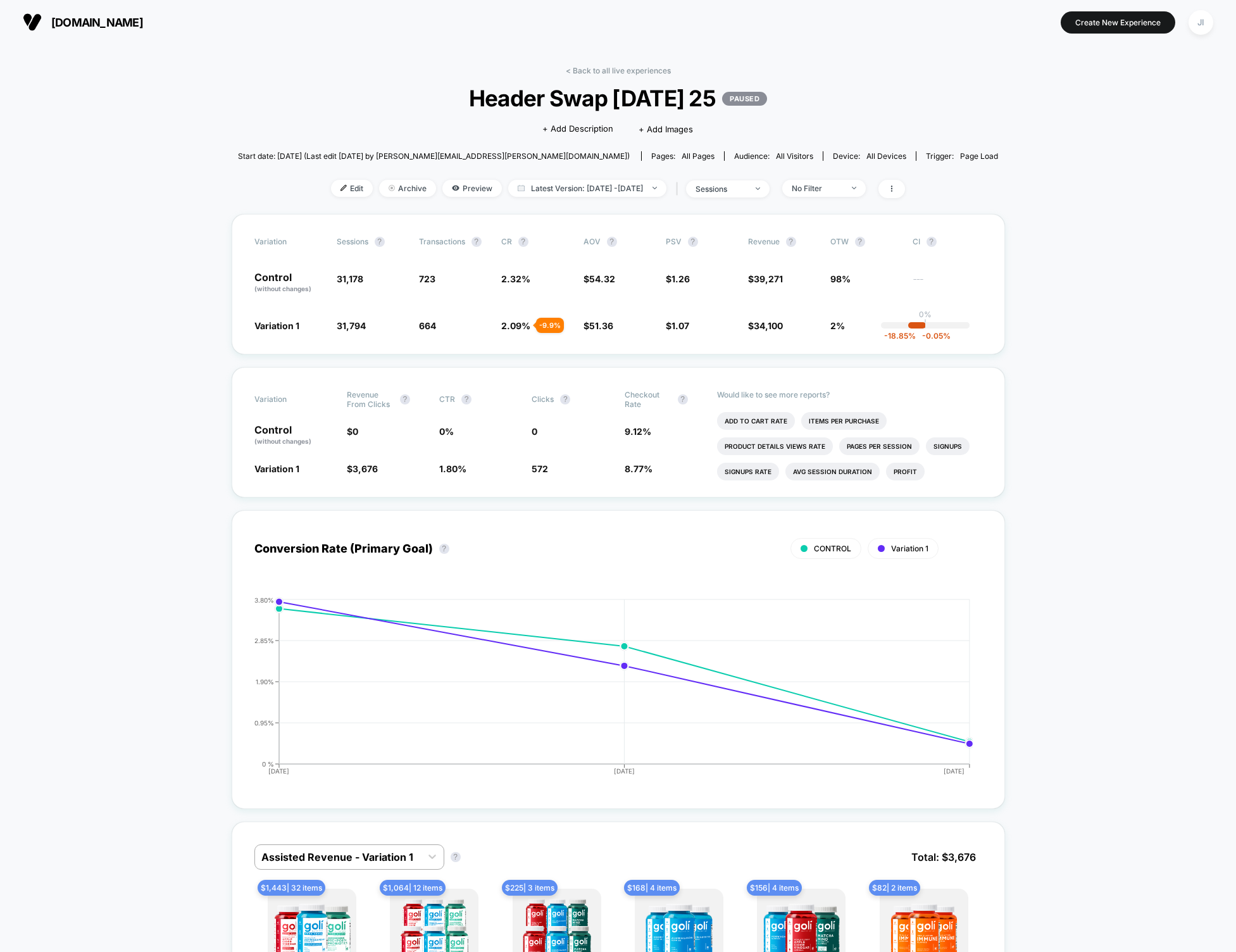
click at [608, 70] on link "< Back to all live experiences" at bounding box center [618, 70] width 105 height 10
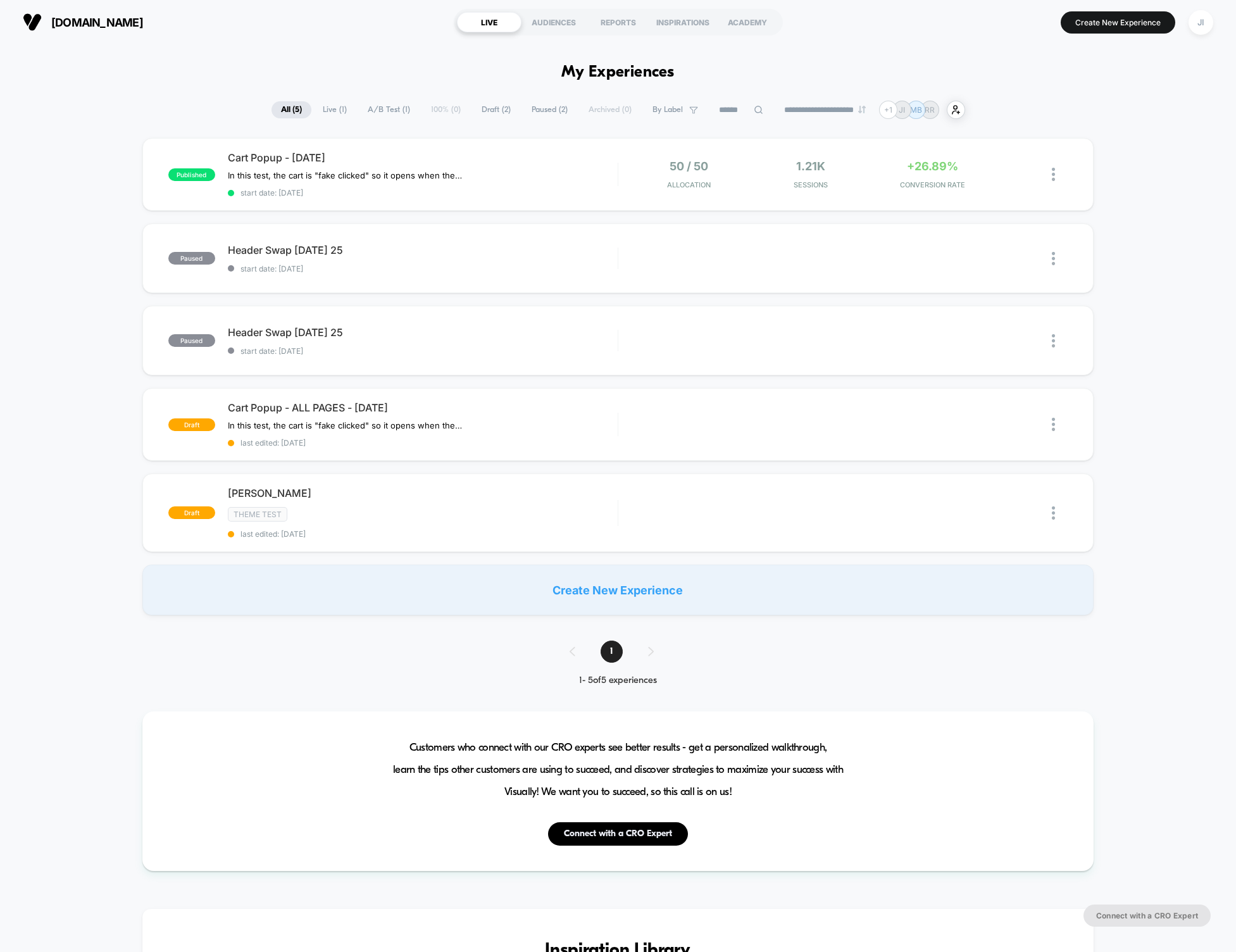
click at [102, 347] on div "published Cart Popup - Sept 22 2025 In this test, the cart is "fake clicked" so…" at bounding box center [618, 377] width 1236 height 478
click at [395, 404] on span "Cart Popup - ALL PAGES - [DATE]" at bounding box center [422, 407] width 390 height 13
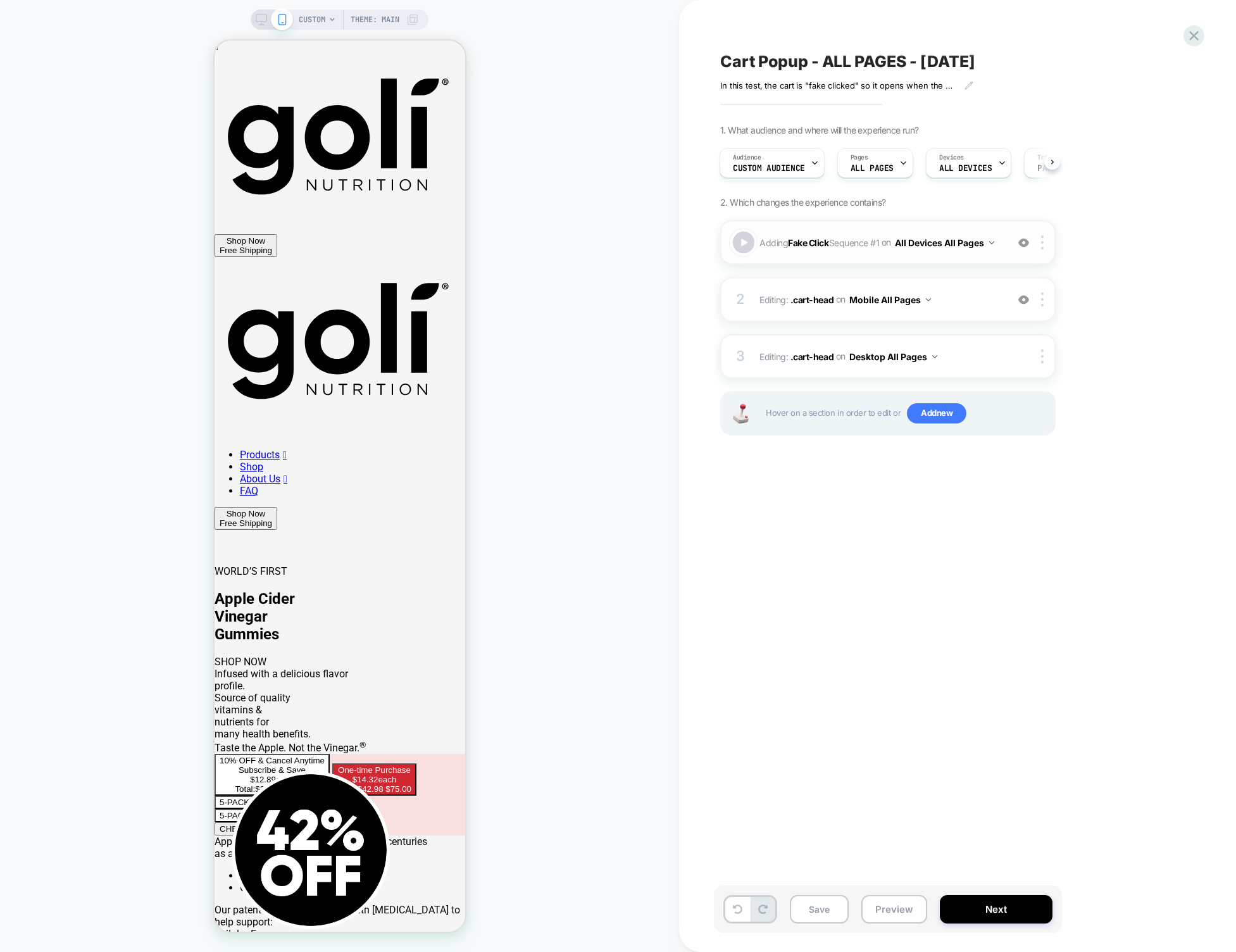
click at [744, 246] on div at bounding box center [744, 243] width 23 height 23
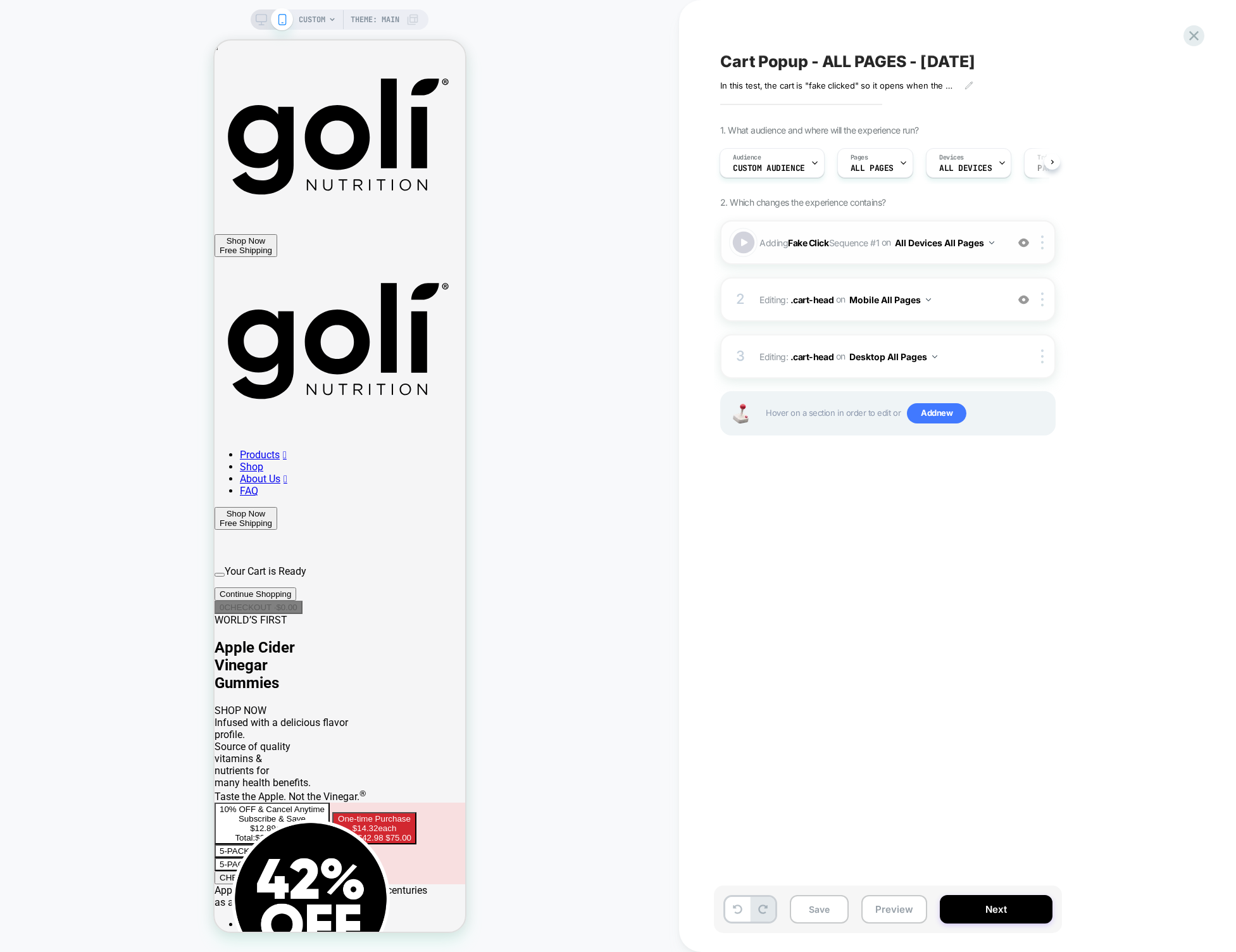
click at [744, 246] on div at bounding box center [744, 243] width 23 height 23
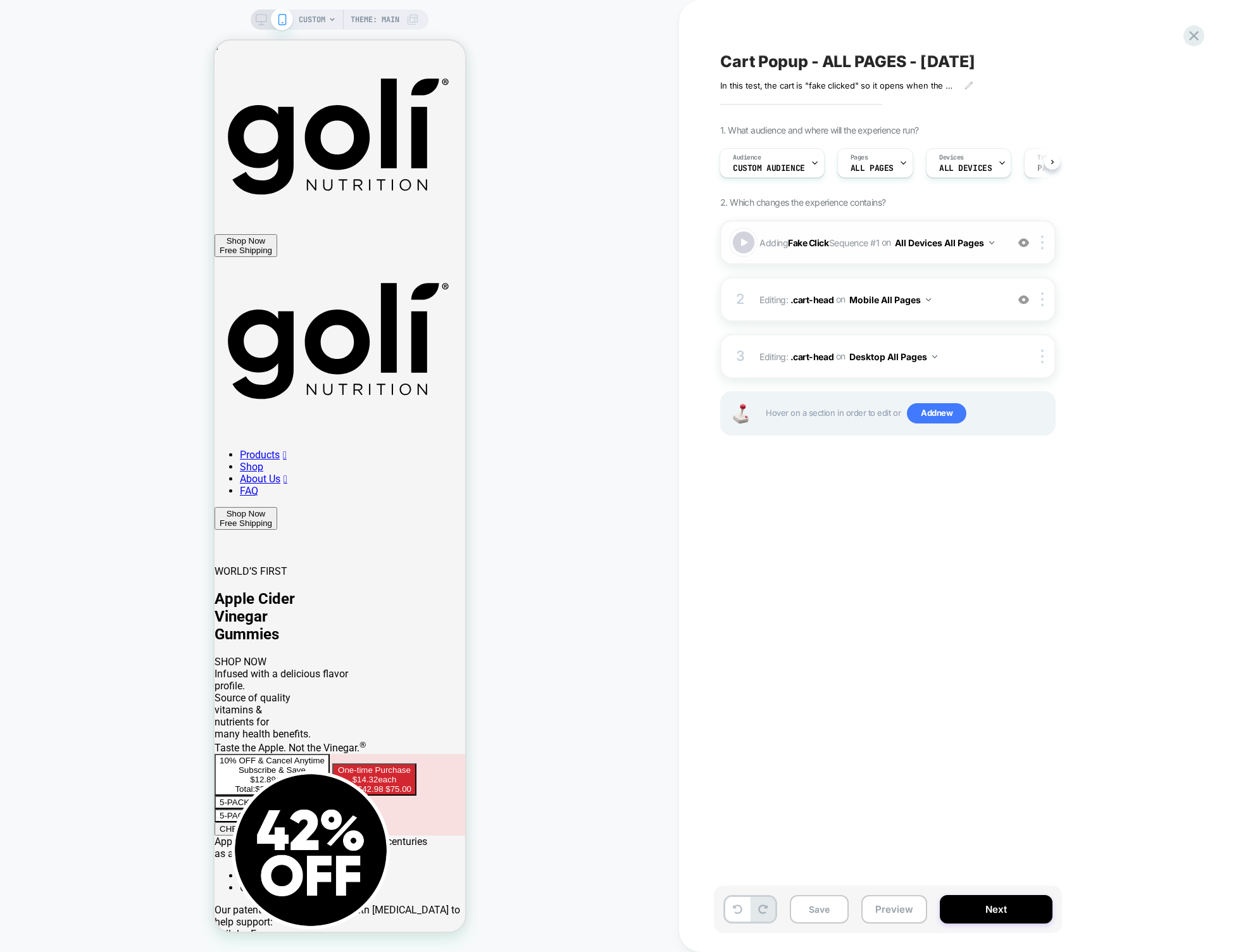
click at [744, 246] on div at bounding box center [744, 243] width 23 height 23
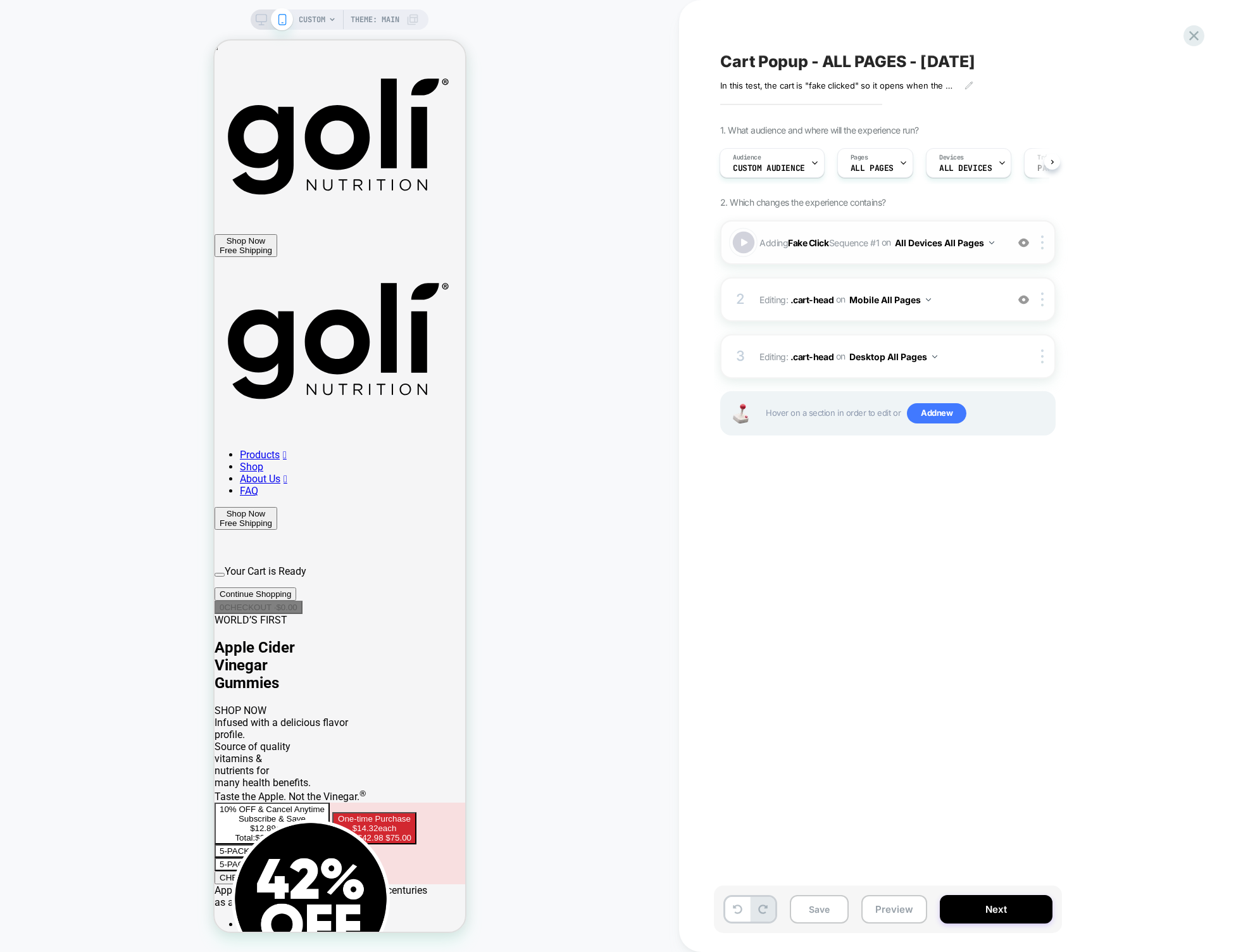
click at [744, 246] on div at bounding box center [744, 243] width 23 height 23
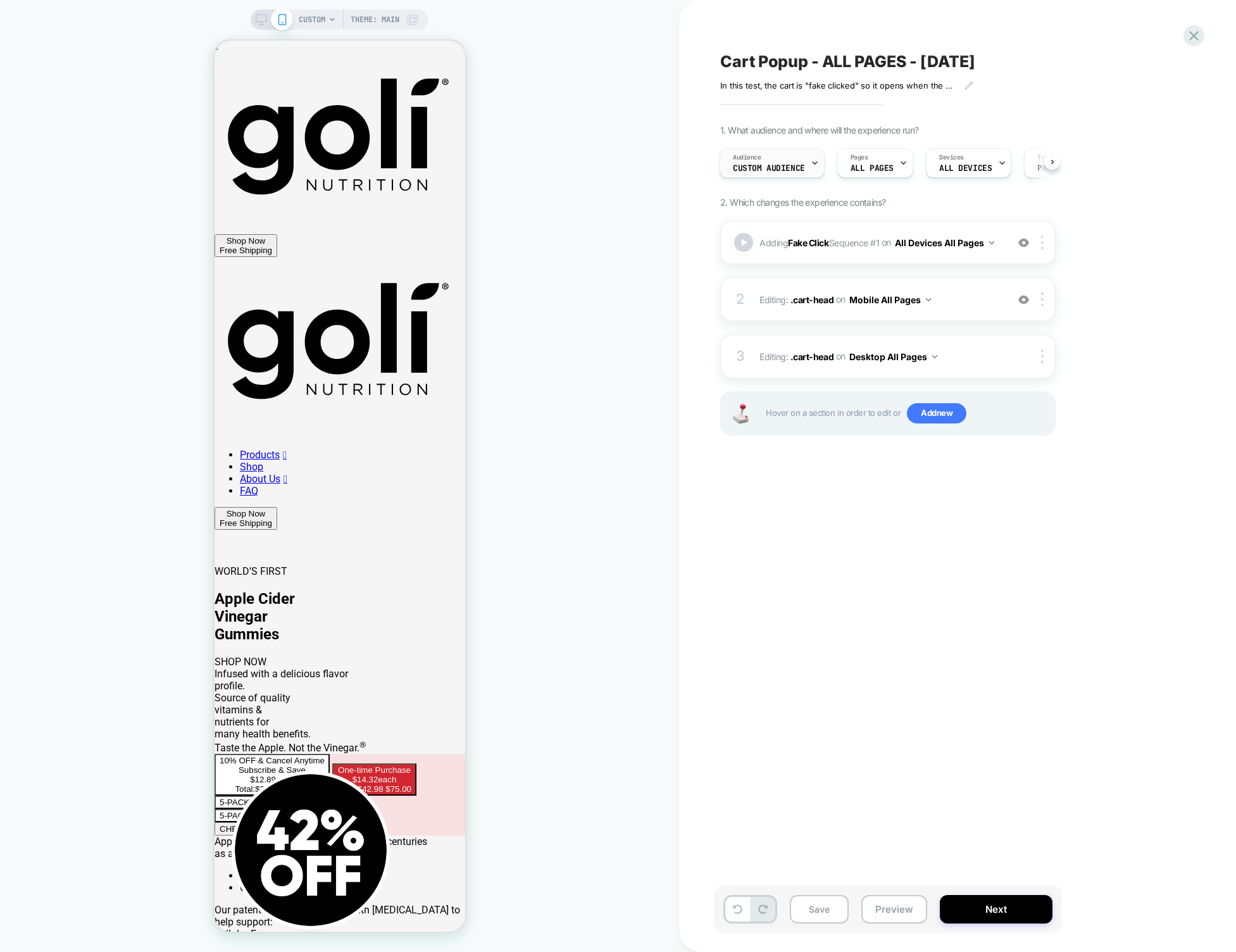
click at [811, 157] on div at bounding box center [815, 162] width 8 height 29
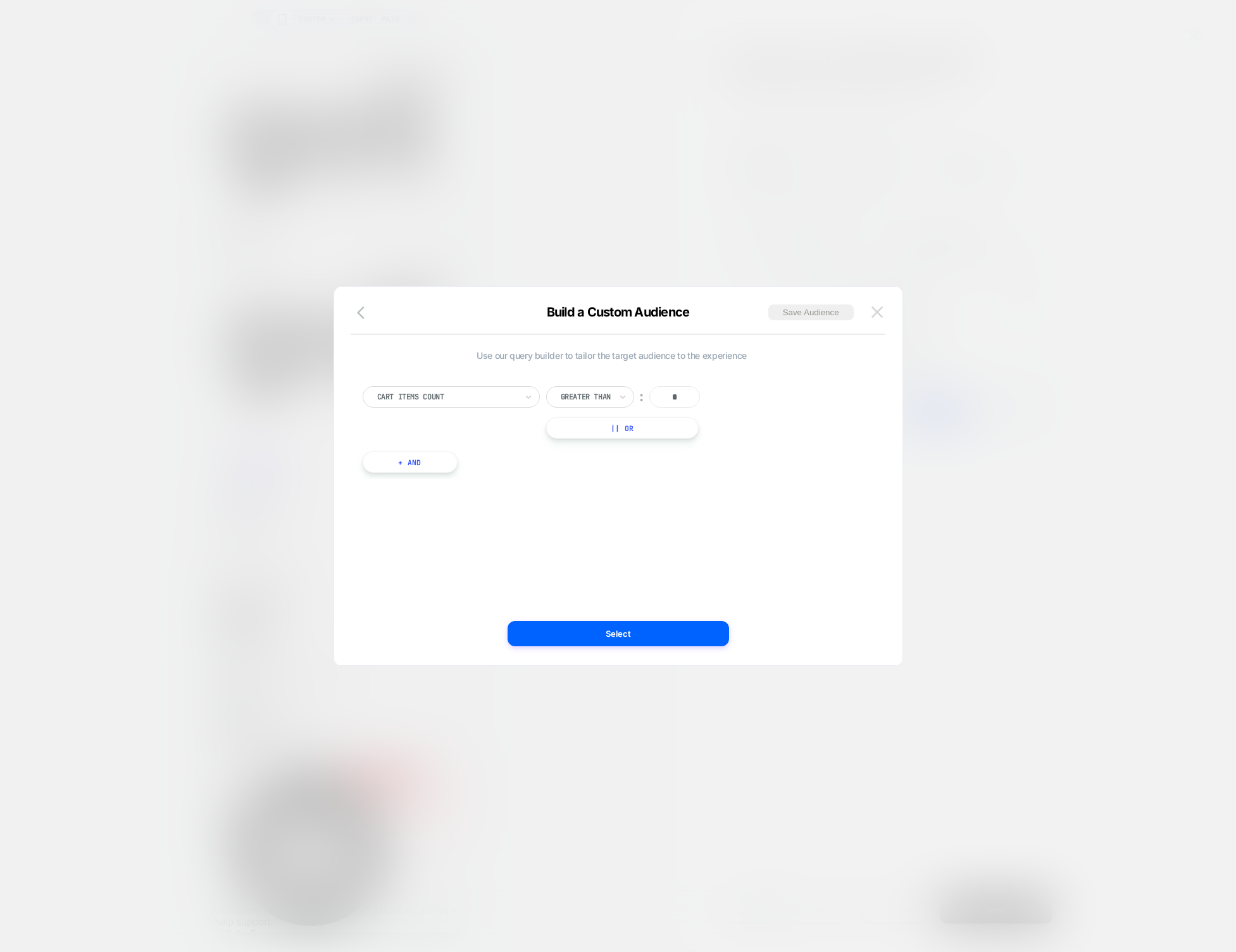
click at [877, 314] on img at bounding box center [877, 312] width 11 height 10
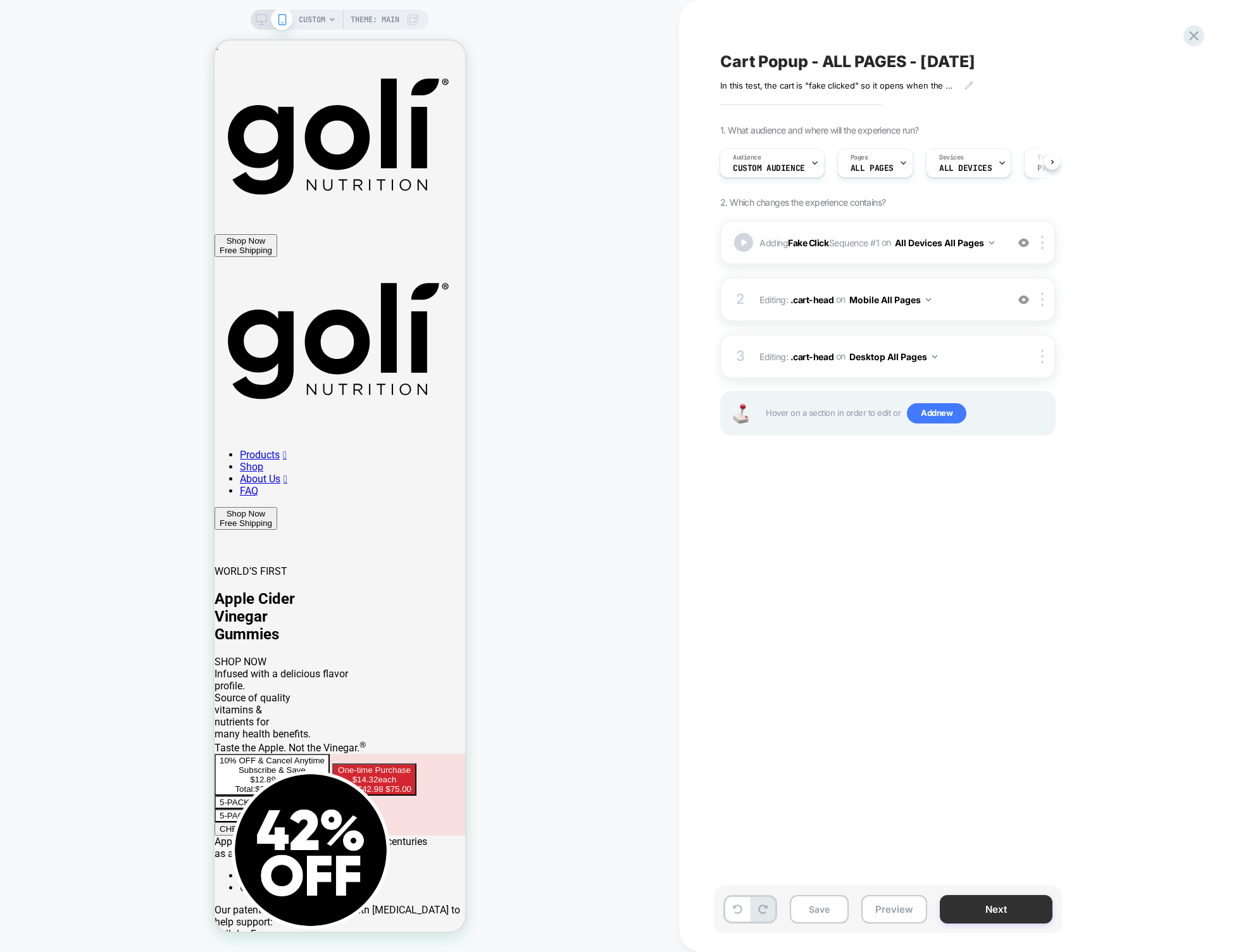
click at [1016, 906] on button "Next" at bounding box center [996, 909] width 113 height 29
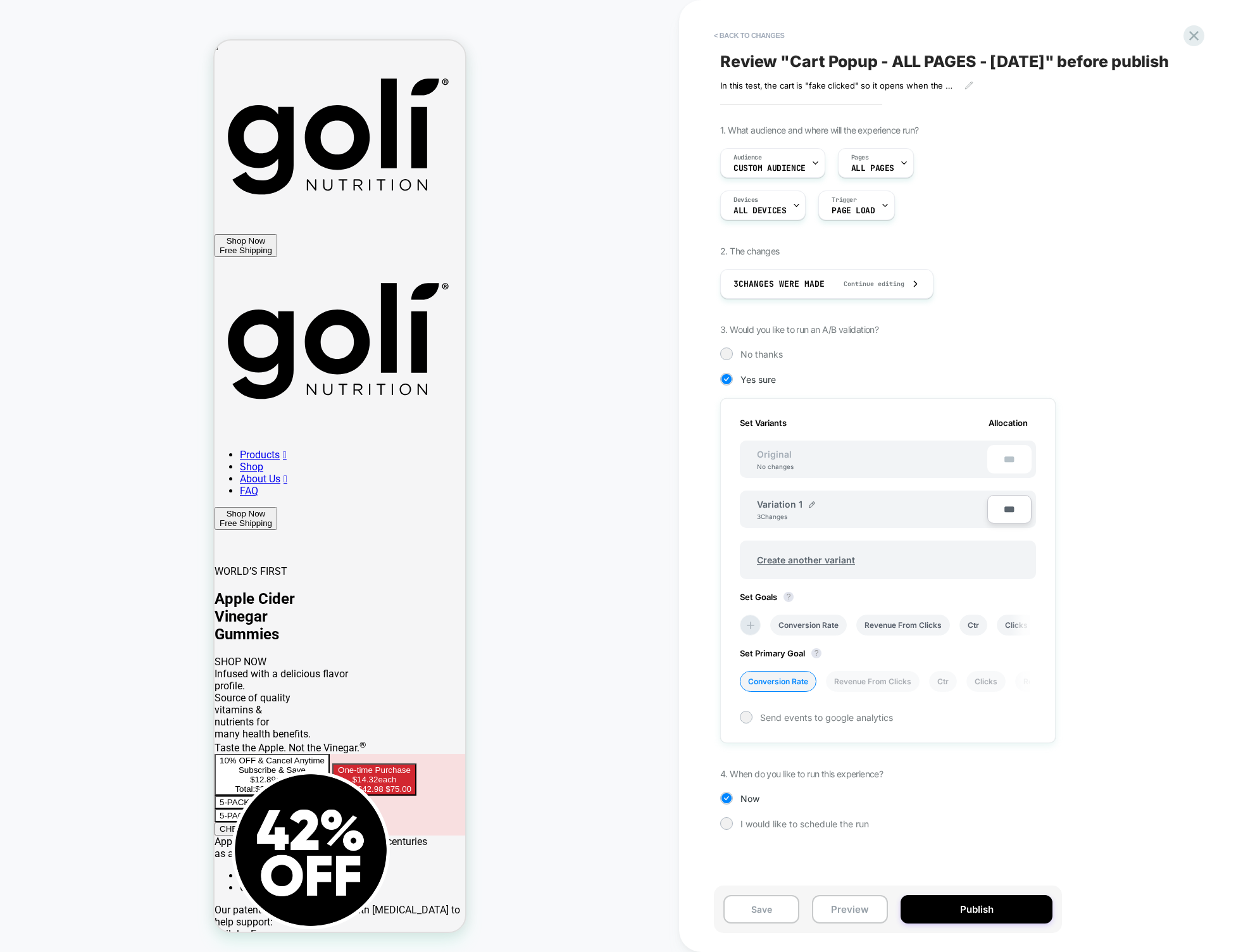
scroll to position [0, 1]
click at [760, 909] on button "Save" at bounding box center [761, 909] width 76 height 29
click at [1196, 30] on icon at bounding box center [1194, 36] width 17 height 17
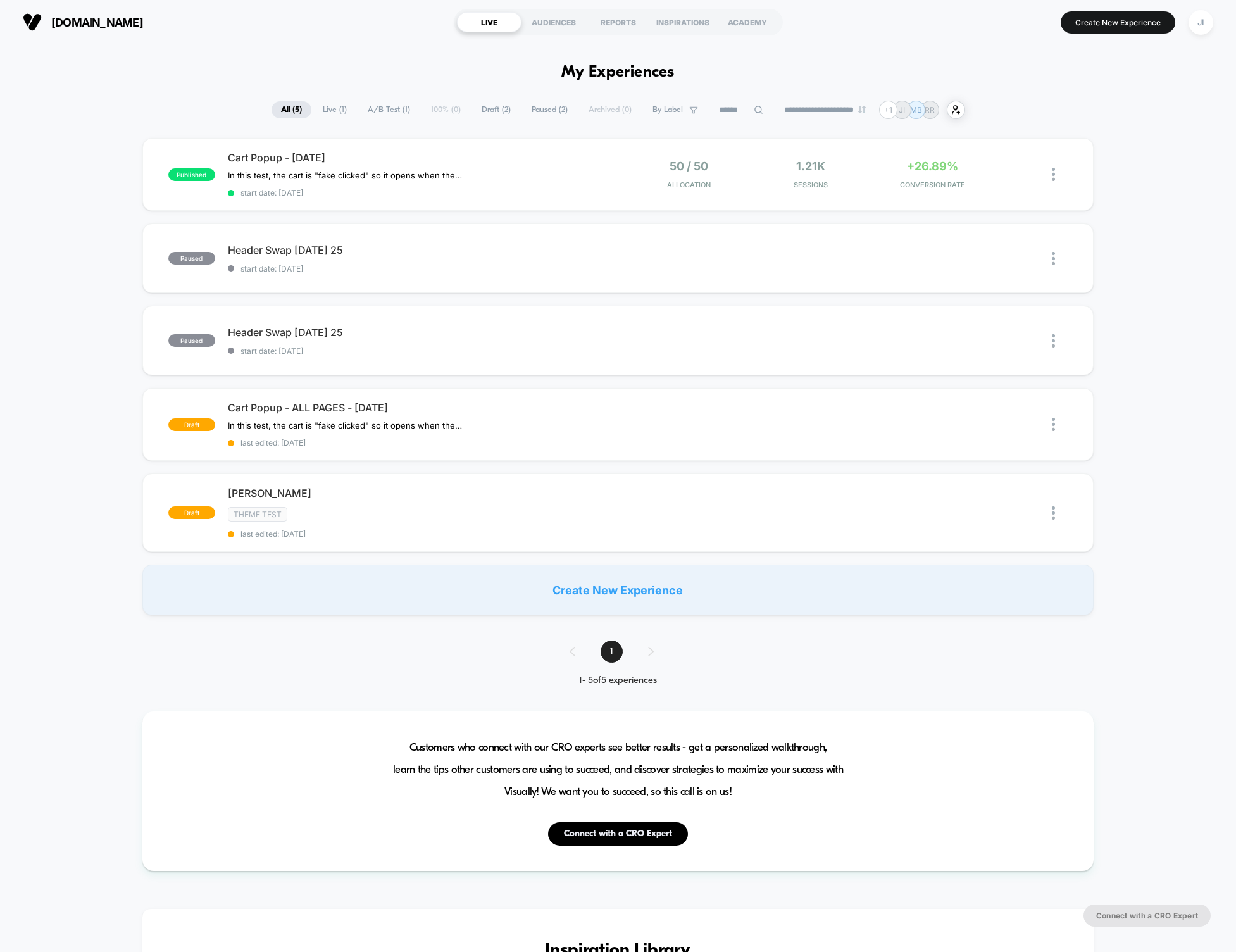
click at [112, 299] on div "published Cart Popup - [DATE] In this test, the cart is "fake clicked" so it op…" at bounding box center [618, 377] width 1236 height 478
click at [1054, 171] on img at bounding box center [1054, 174] width 3 height 13
click at [1146, 195] on div "published Cart Popup - [DATE] In this test, the cart is "fake clicked" so it op…" at bounding box center [618, 377] width 1236 height 478
click at [1054, 176] on img at bounding box center [1054, 174] width 3 height 13
click at [982, 158] on div "Pause" at bounding box center [988, 160] width 114 height 29
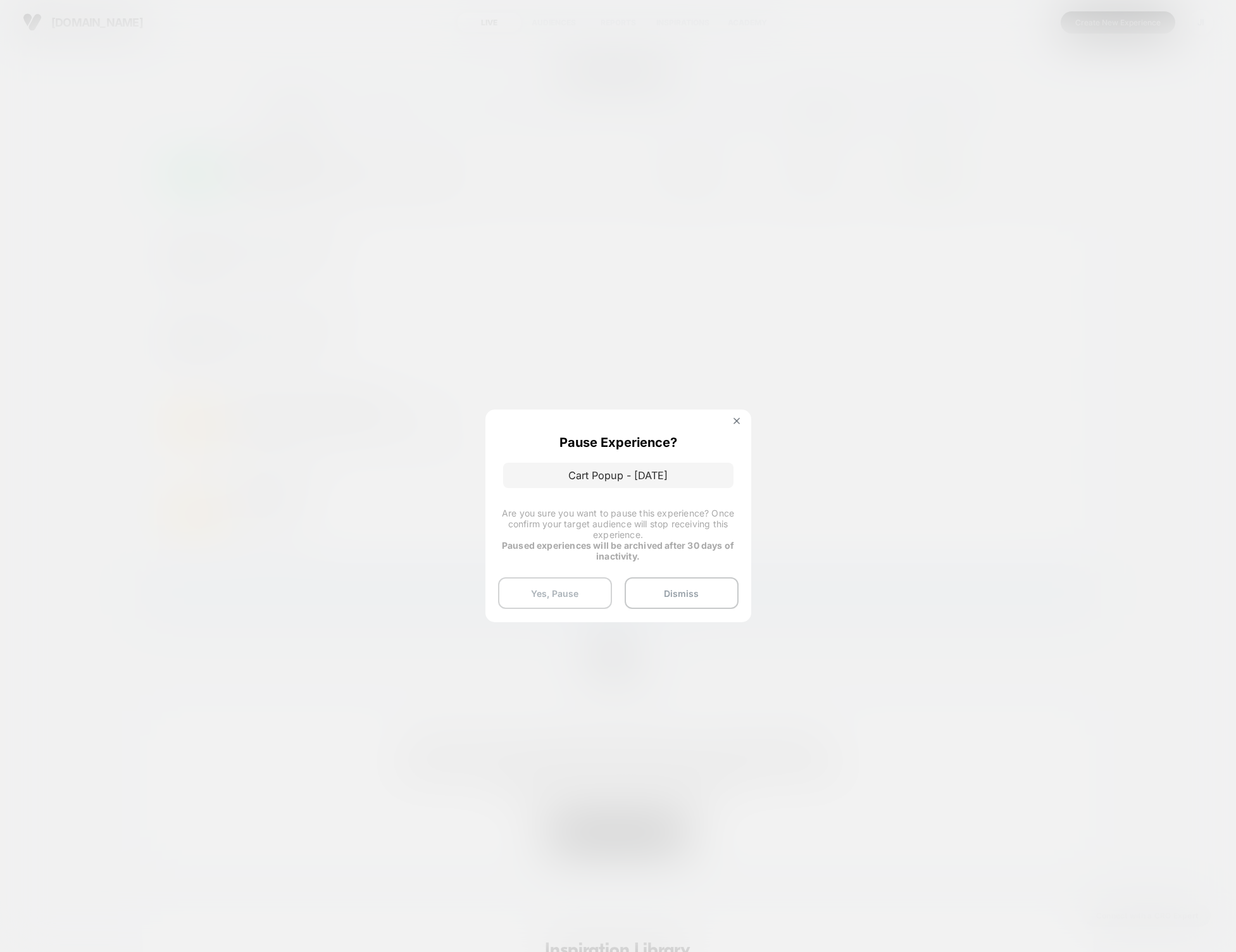
click at [574, 597] on button "Yes, Pause" at bounding box center [555, 593] width 114 height 31
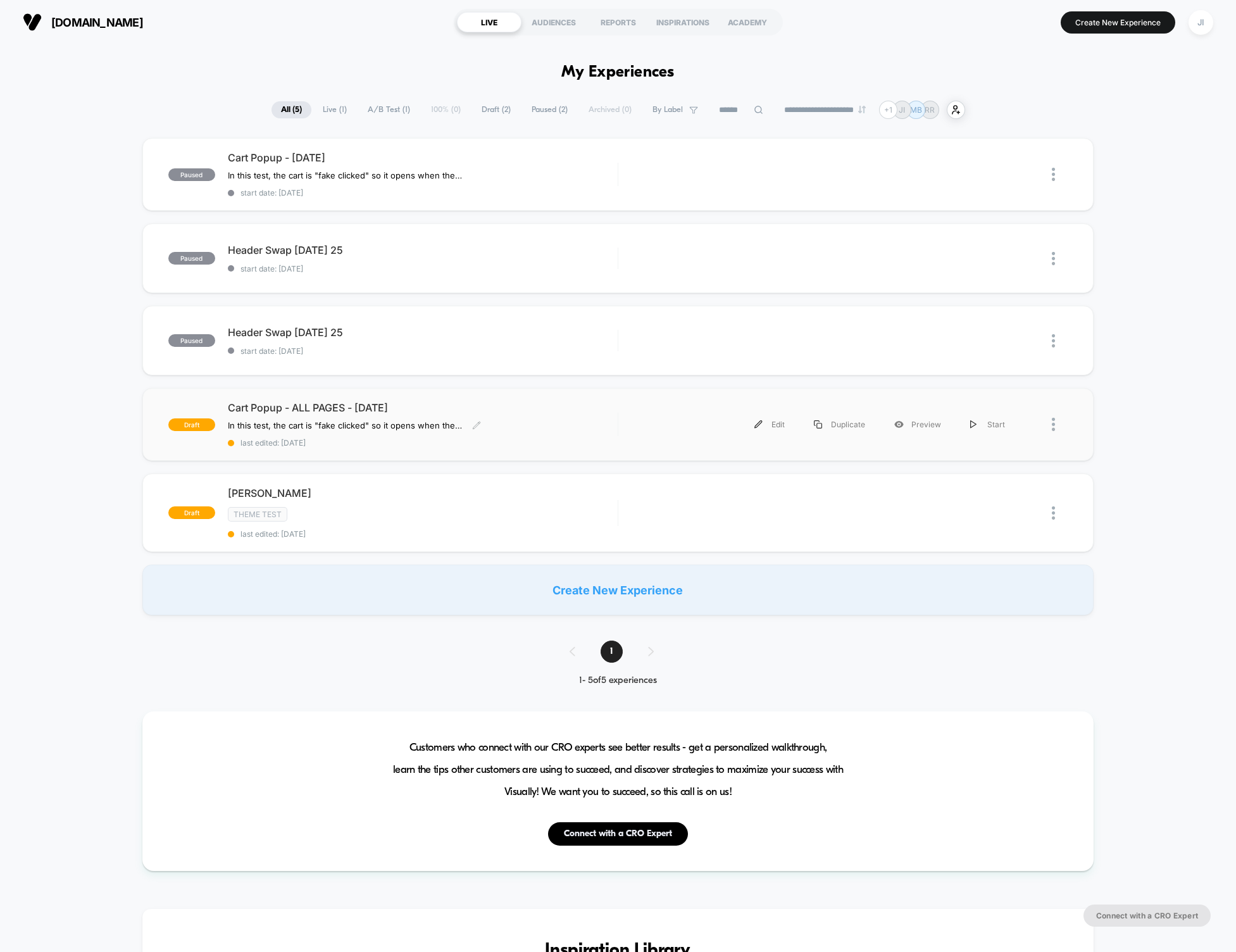
click at [377, 404] on span "Cart Popup - ALL PAGES - [DATE]" at bounding box center [422, 407] width 390 height 13
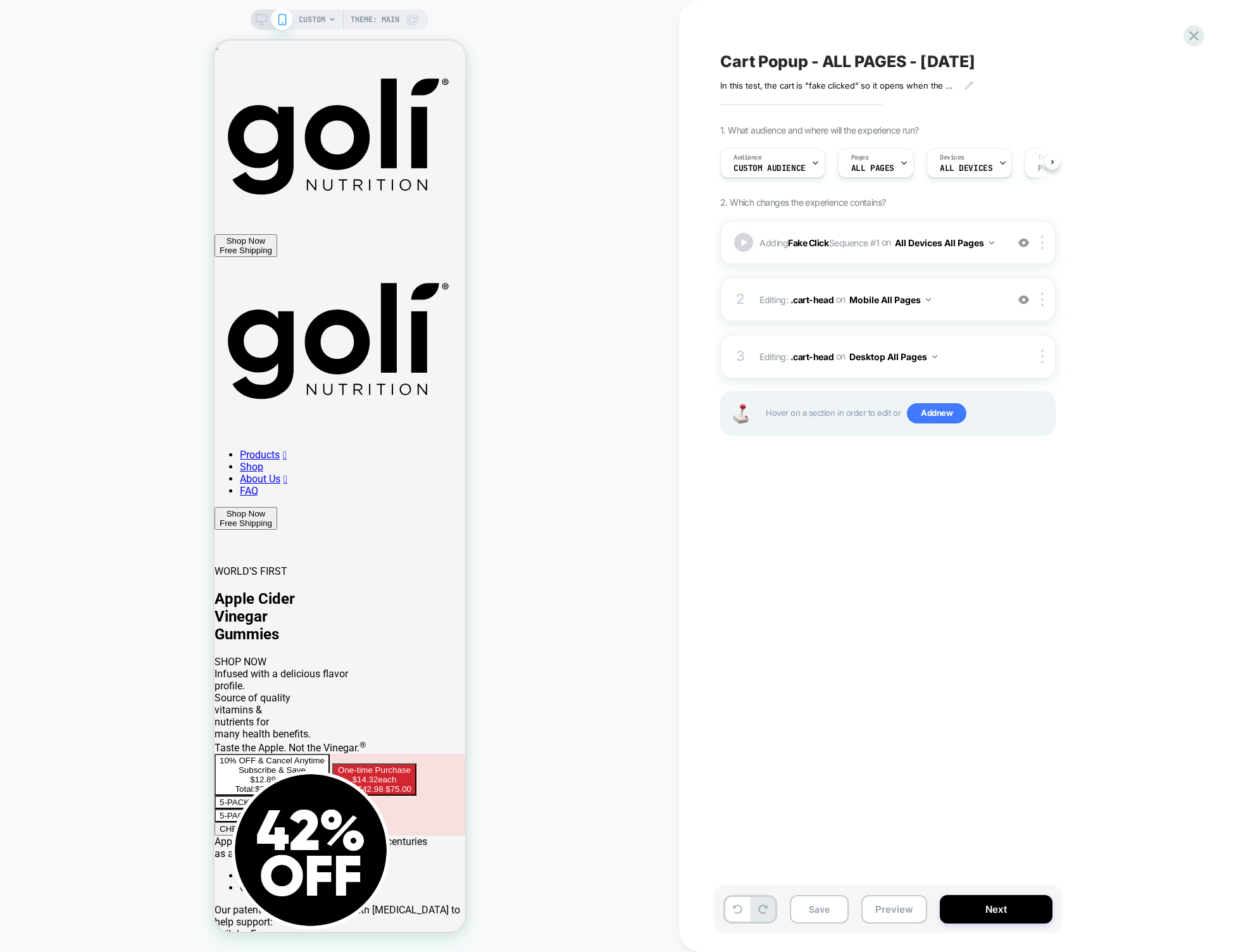
scroll to position [0, 1]
click at [987, 916] on button "Next" at bounding box center [996, 909] width 113 height 29
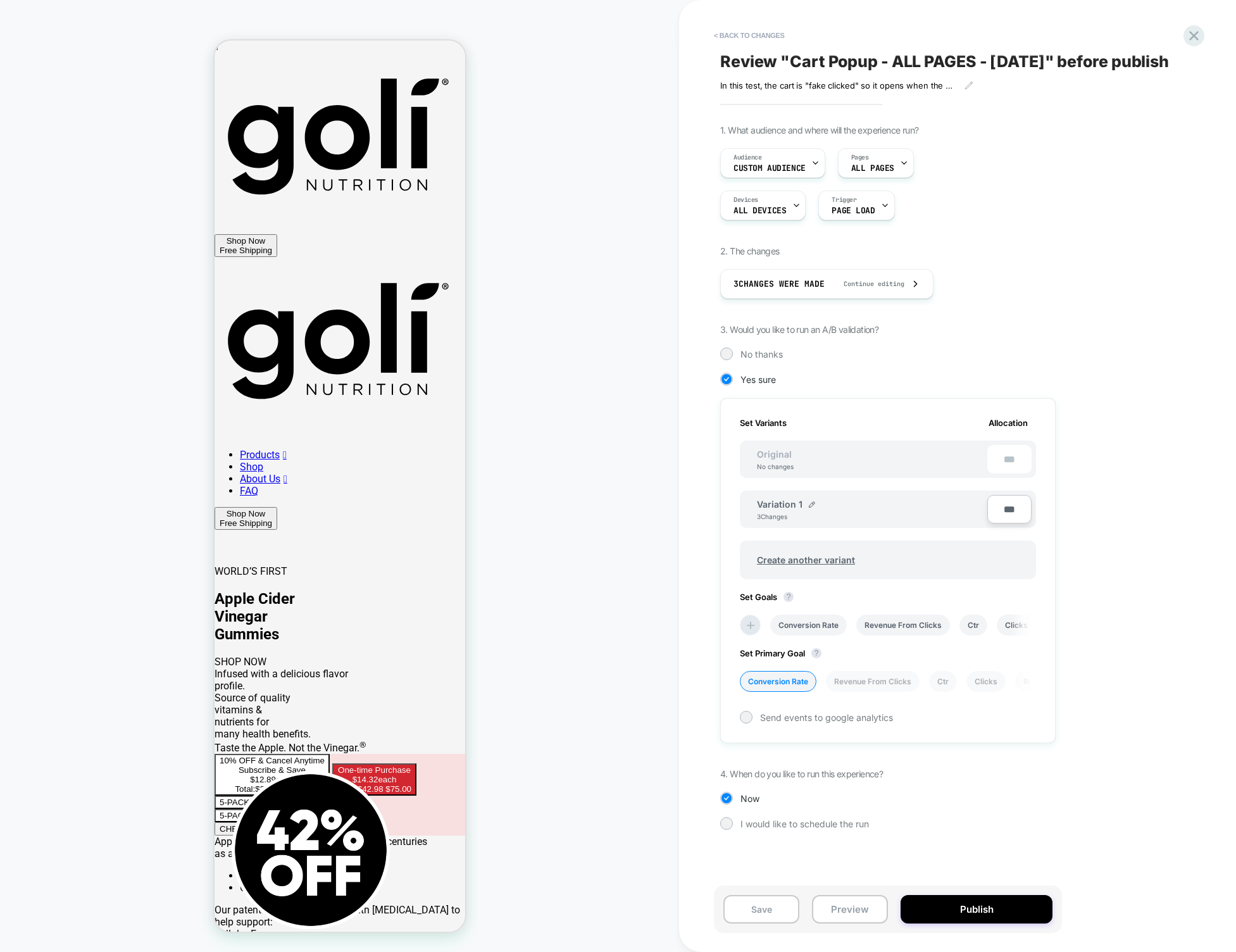
scroll to position [0, 1]
click at [812, 636] on li "Conversion Rate" at bounding box center [808, 625] width 76 height 21
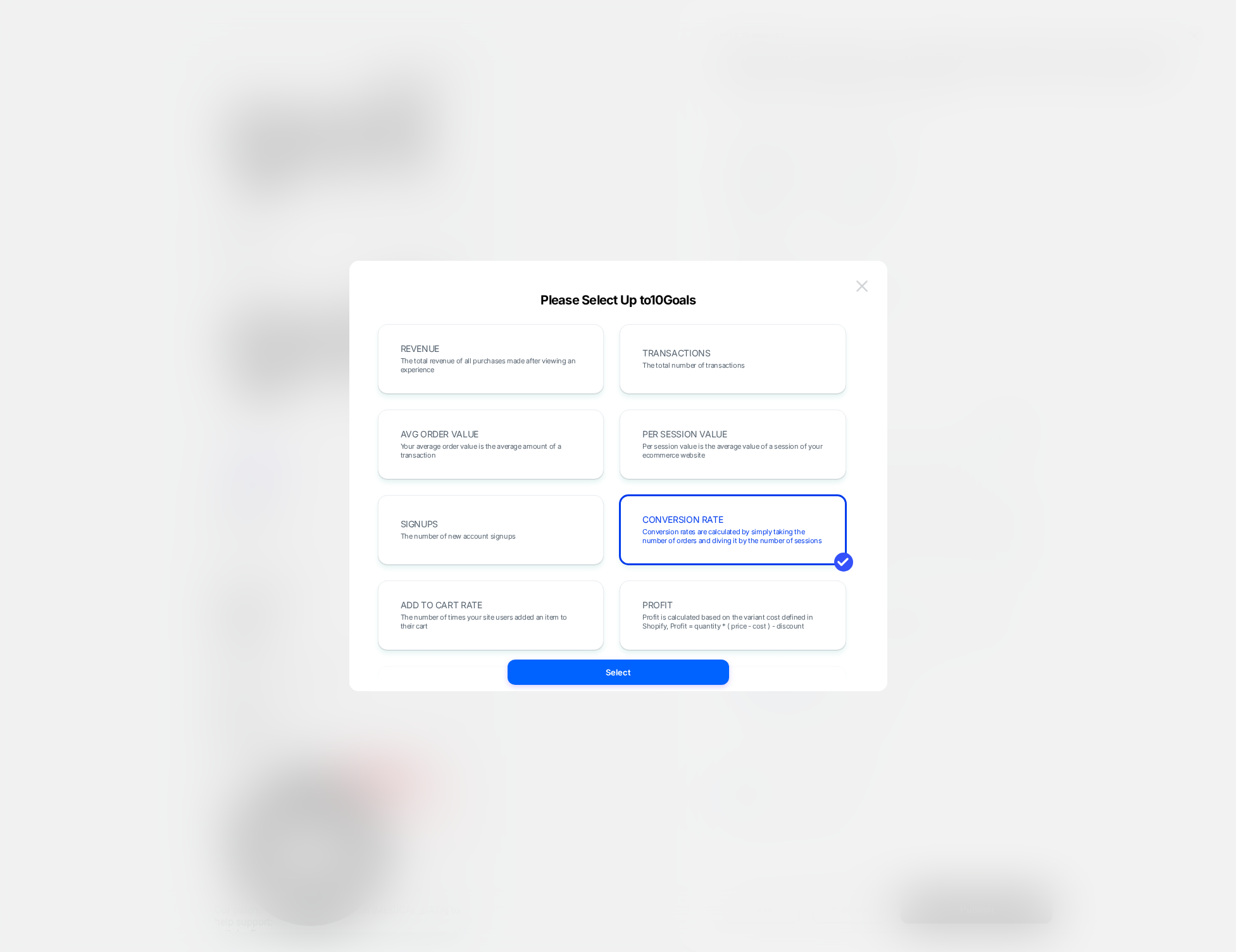
click at [865, 281] on img at bounding box center [862, 286] width 11 height 10
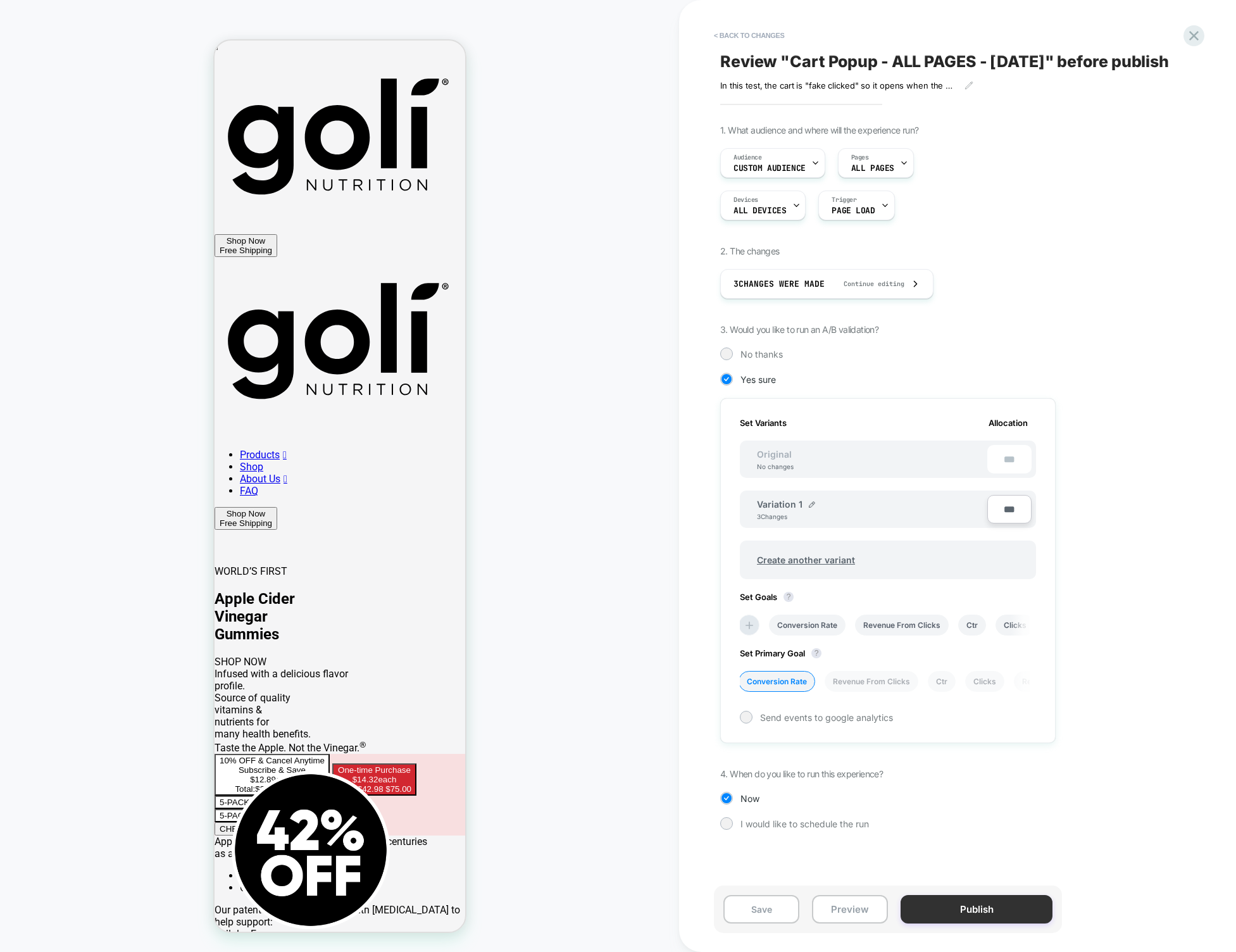
click at [948, 910] on button "Publish" at bounding box center [976, 909] width 152 height 29
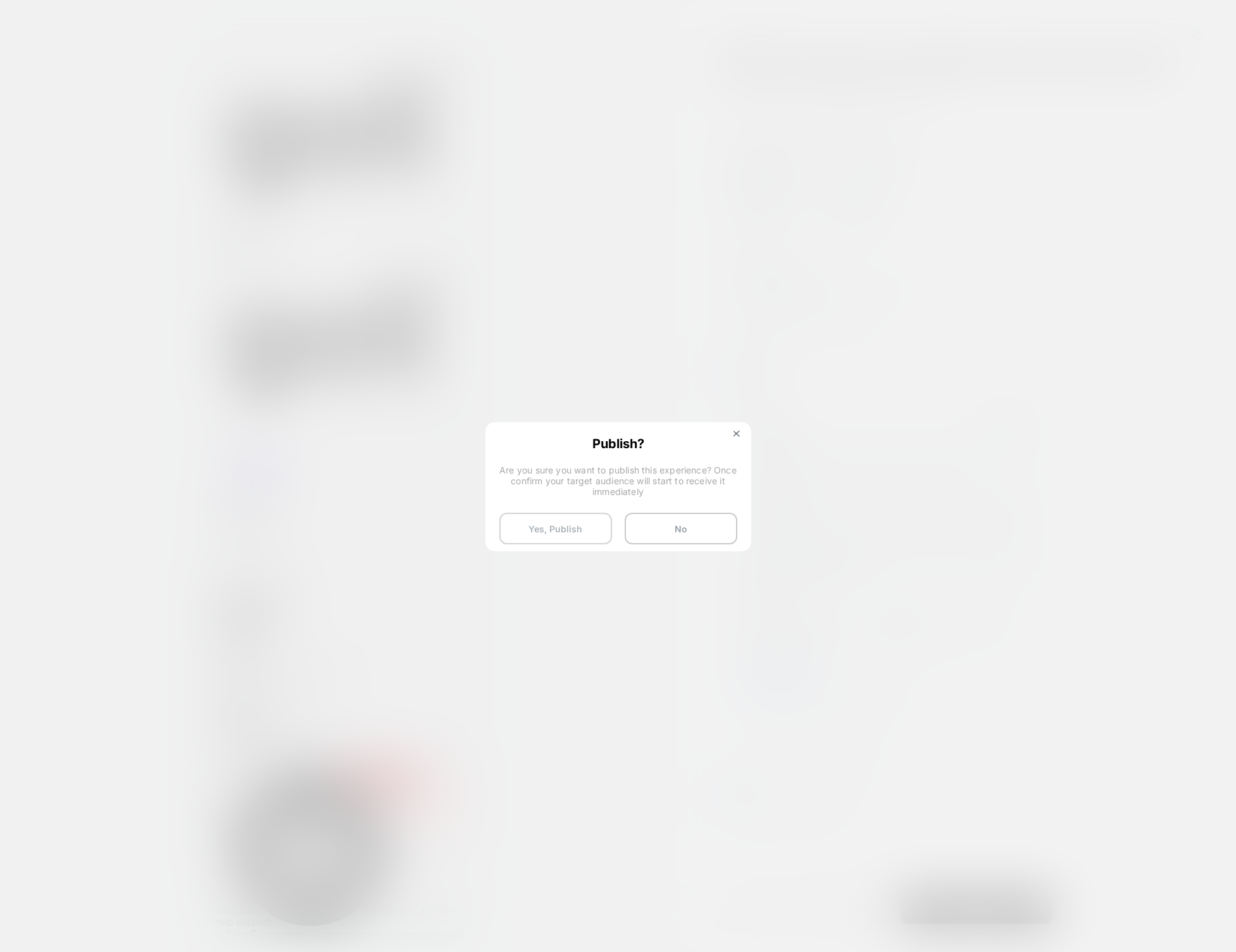
click at [567, 533] on button "Yes, Publish" at bounding box center [556, 528] width 113 height 31
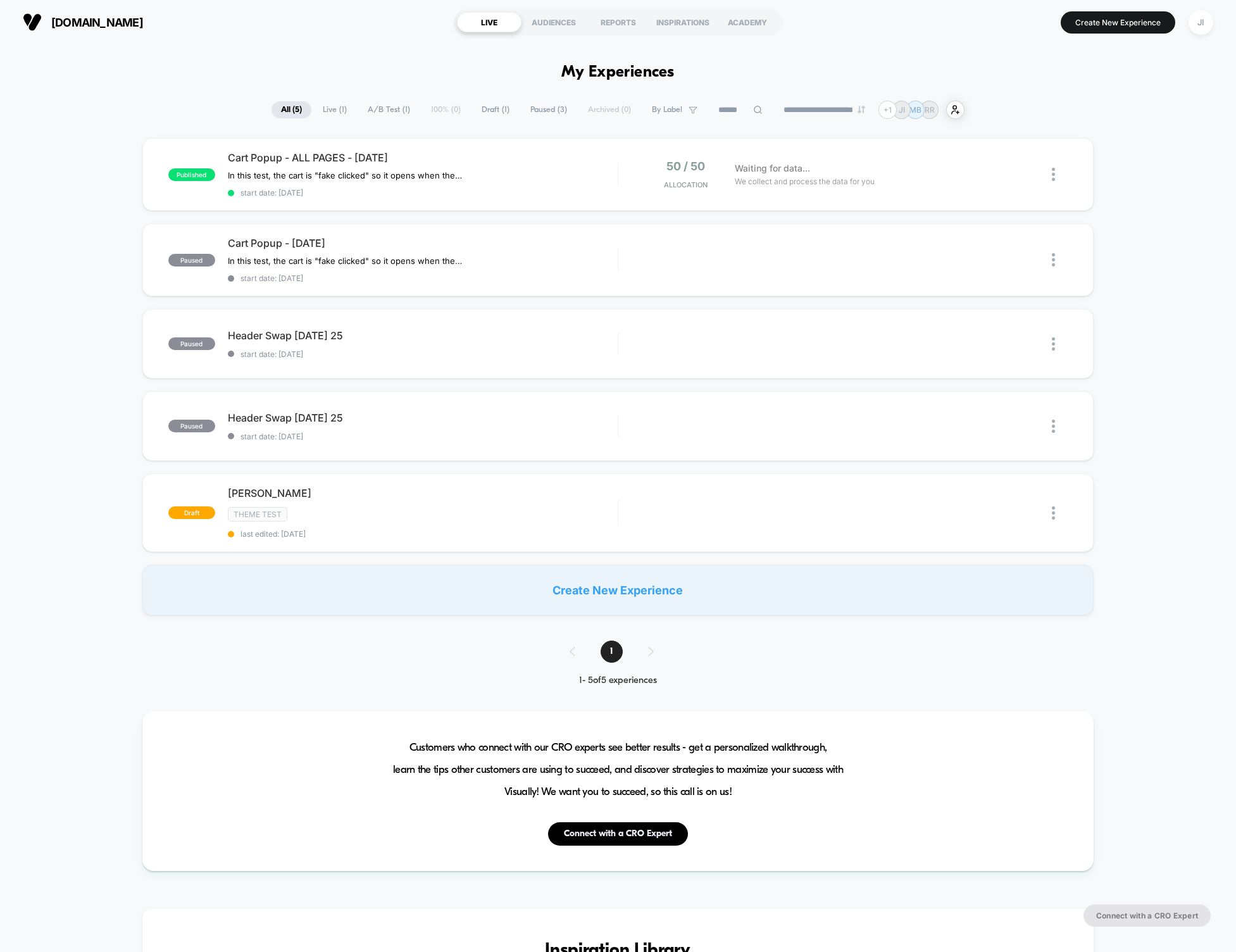
click at [69, 347] on div "published Cart Popup - ALL PAGES - Sept 23 2025 In this test, the cart is "fake…" at bounding box center [618, 377] width 1236 height 478
click at [58, 251] on div "published Cart Popup - ALL PAGES - Sept 23 2025 In this test, the cart is "fake…" at bounding box center [618, 377] width 1236 height 478
click at [57, 298] on div "published Cart Popup - ALL PAGES - Sept 23 2025 In this test, the cart is "fake…" at bounding box center [618, 377] width 1236 height 478
click at [793, 169] on span "Waiting for data..." at bounding box center [772, 169] width 76 height 14
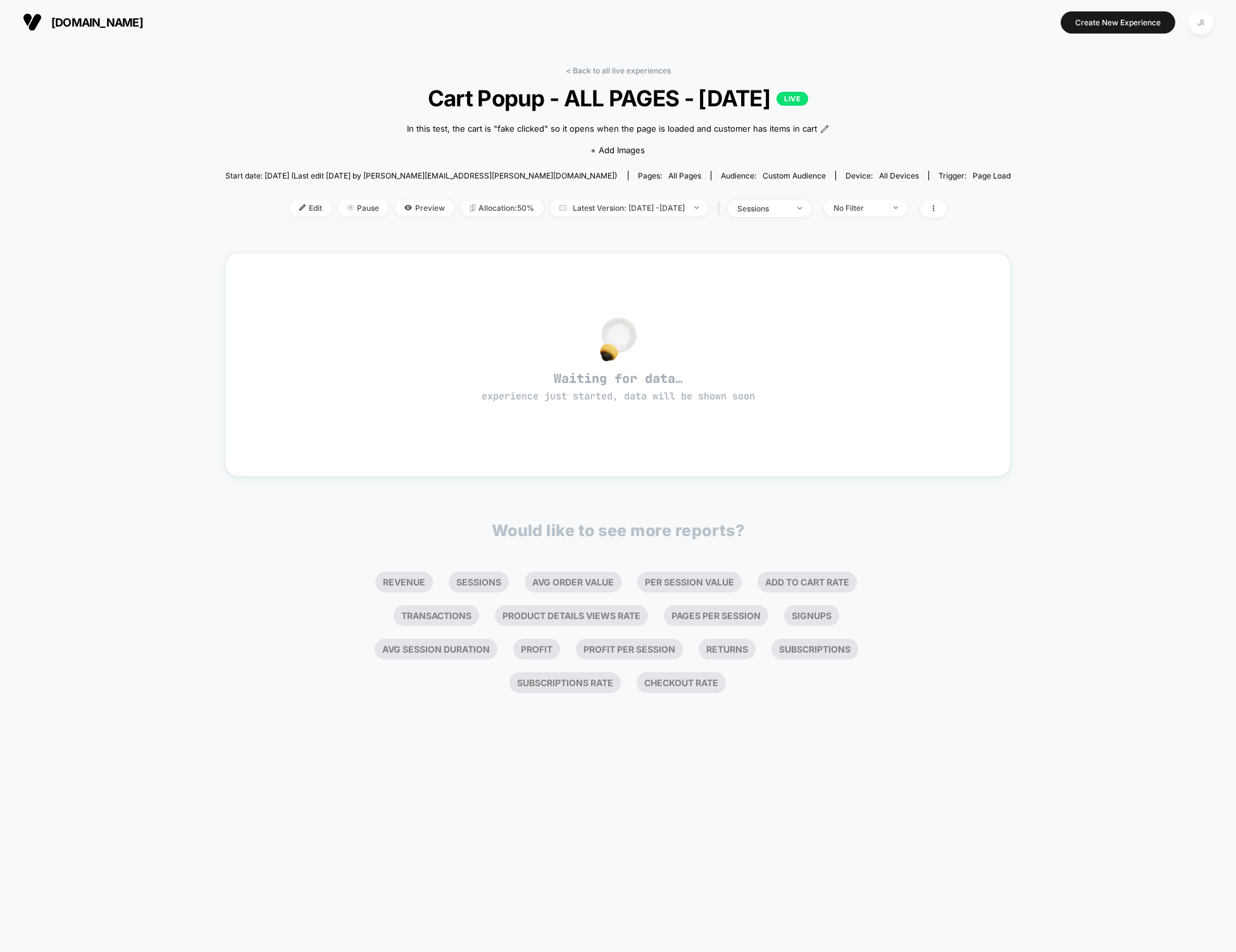
click at [141, 461] on div "< Back to all live experiences Cart Popup - ALL PAGES - Sept 23 2025 LIVE In th…" at bounding box center [618, 498] width 1236 height 908
click at [644, 68] on link "< Back to all live experiences" at bounding box center [618, 70] width 105 height 10
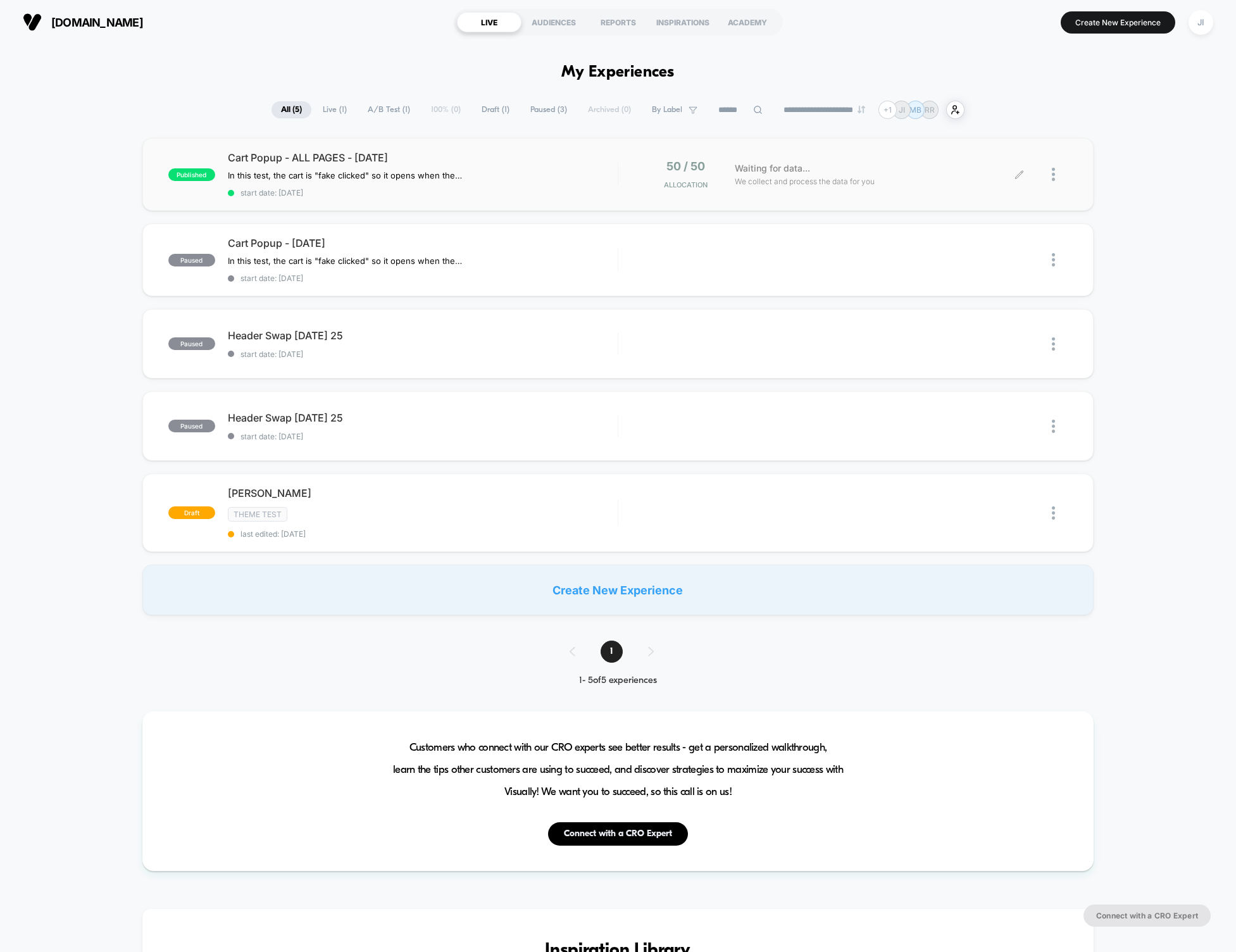
click at [841, 170] on div "Waiting for data... We collect and process the data for you" at bounding box center [874, 175] width 291 height 30
click at [87, 330] on div "published Cart Popup - ALL PAGES - [DATE] In this test, the cart is "fake click…" at bounding box center [618, 377] width 1236 height 478
click at [83, 312] on div "published Cart Popup - ALL PAGES - Sept 23 2025 In this test, the cart is "fake…" at bounding box center [618, 377] width 1236 height 478
click div "published Cart Popup - ALL PAGES - [DATE] In this test, the cart is "fake click…"
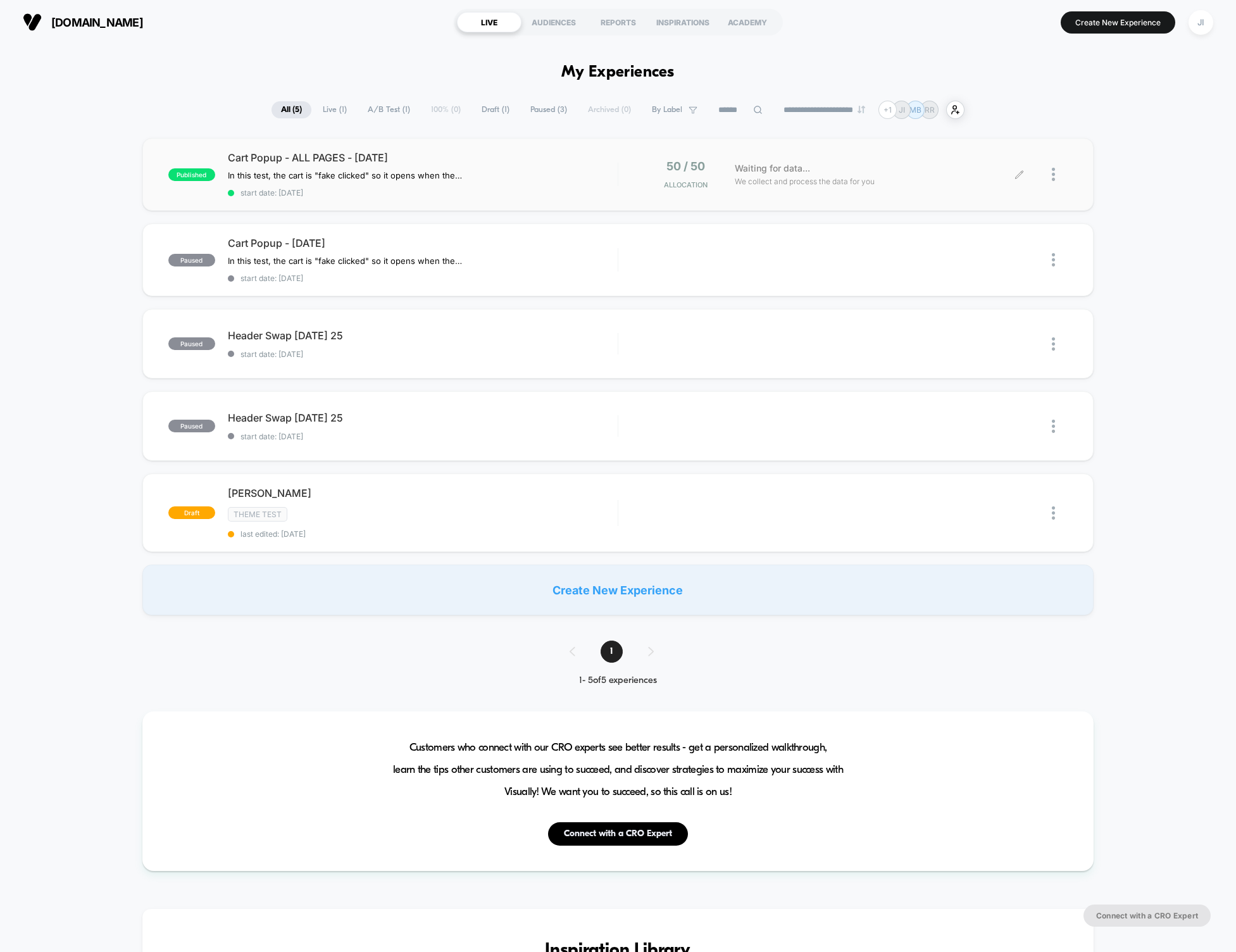
click span "We collect and process the data for you"
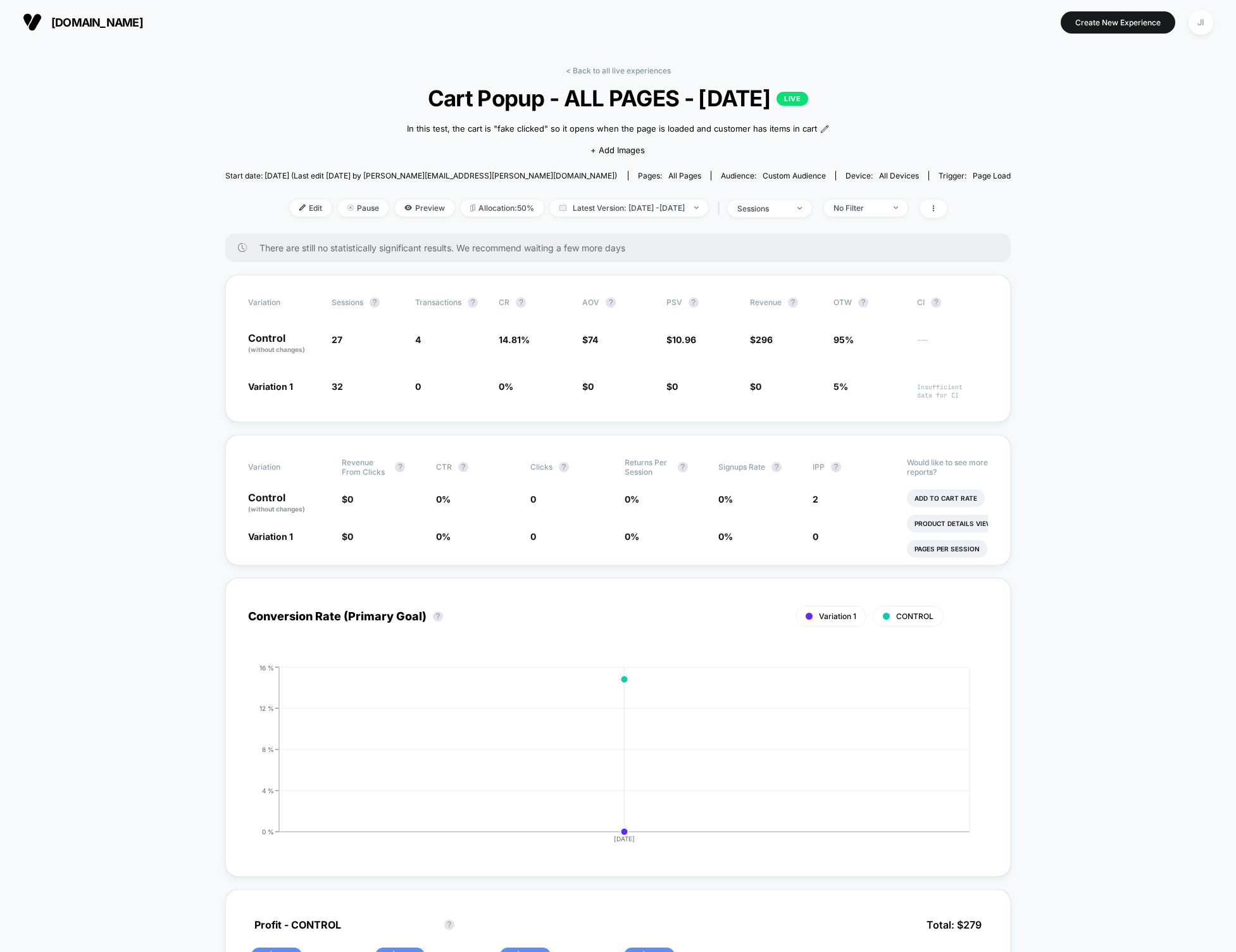
click div "< Back to all live experiences Cart Popup - ALL PAGES - [DATE] LIVE In this tes…"
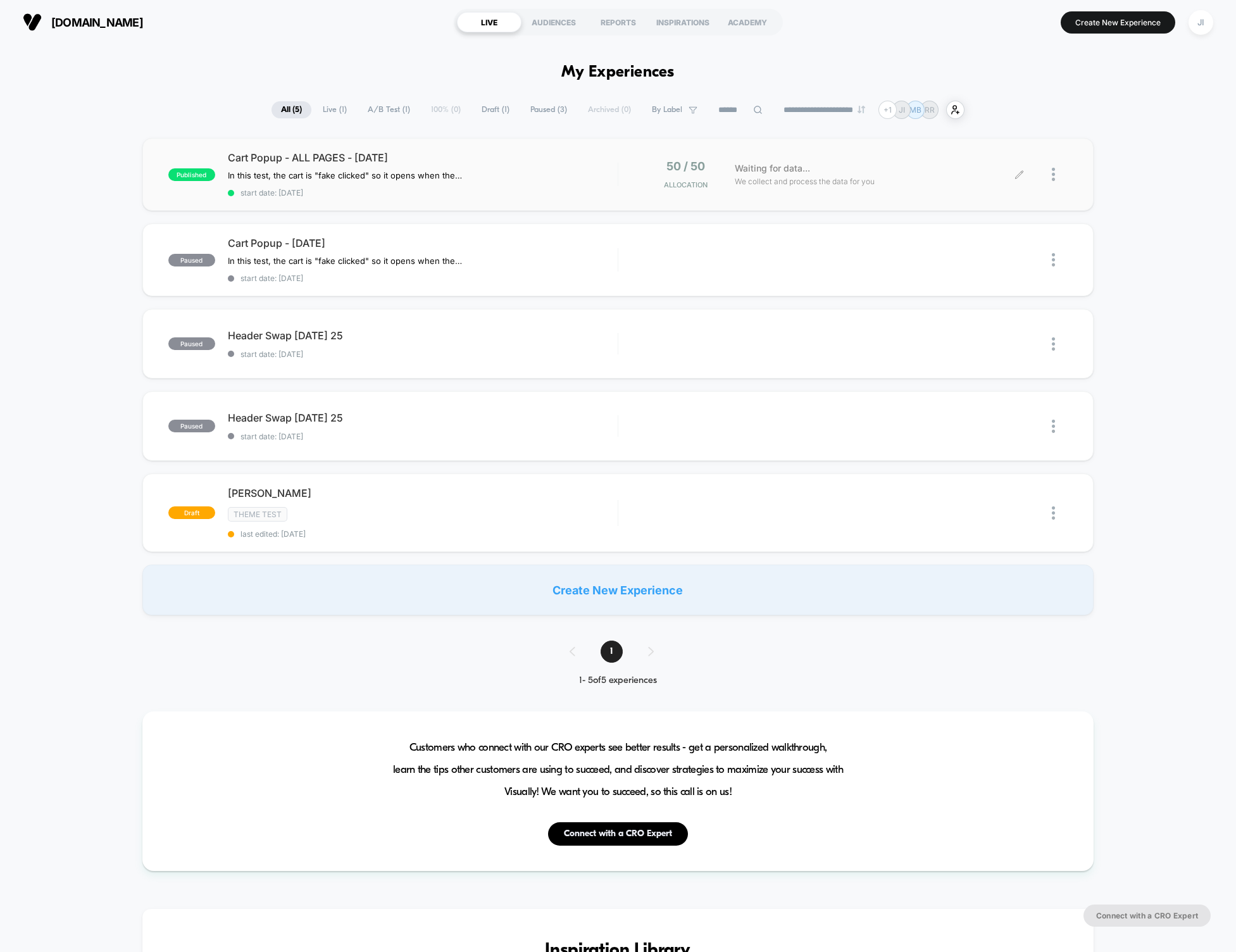
click at [823, 169] on div "Waiting for data... We collect and process the data for you" at bounding box center [874, 175] width 291 height 30
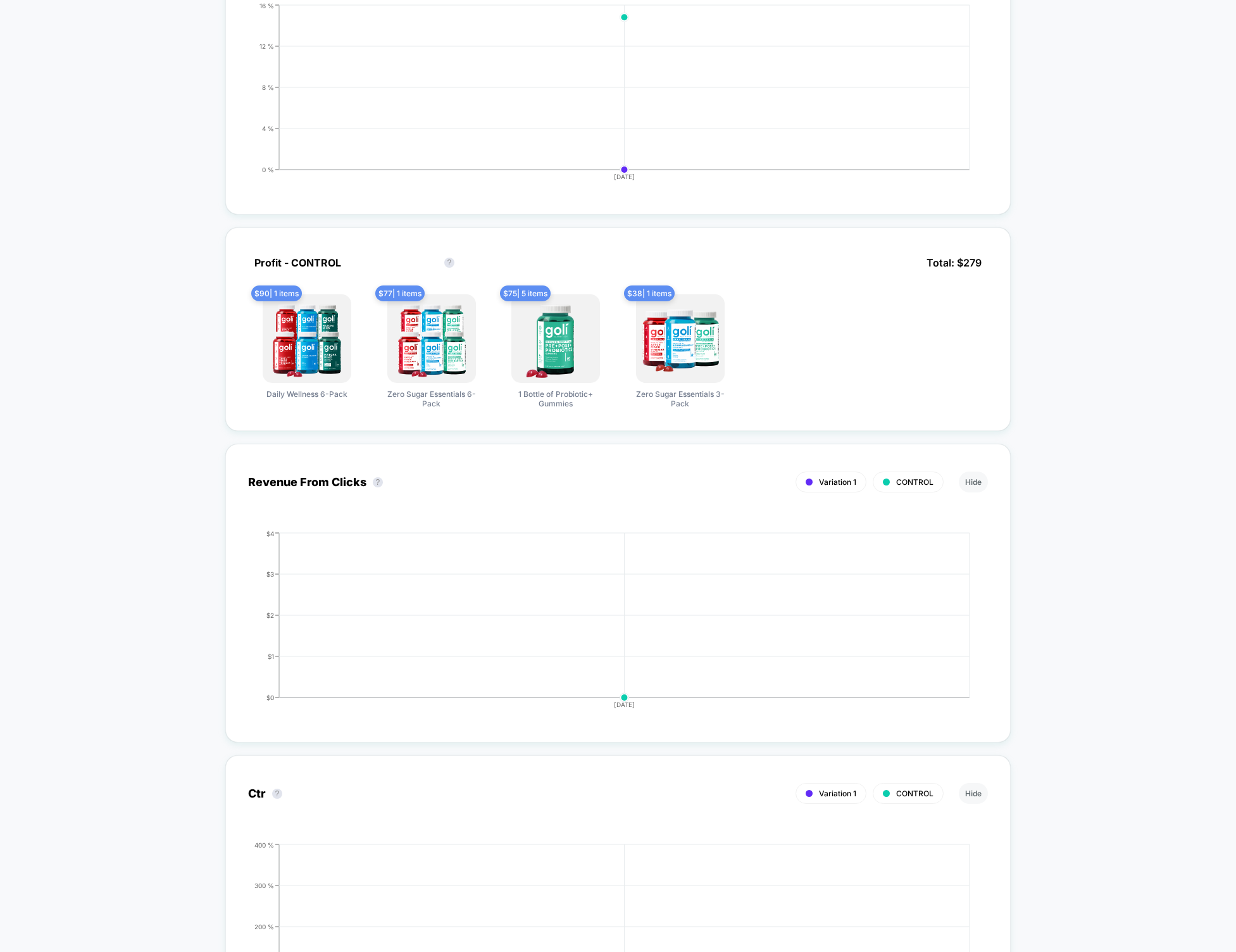
scroll to position [664, 0]
